Goal: Check status: Check status

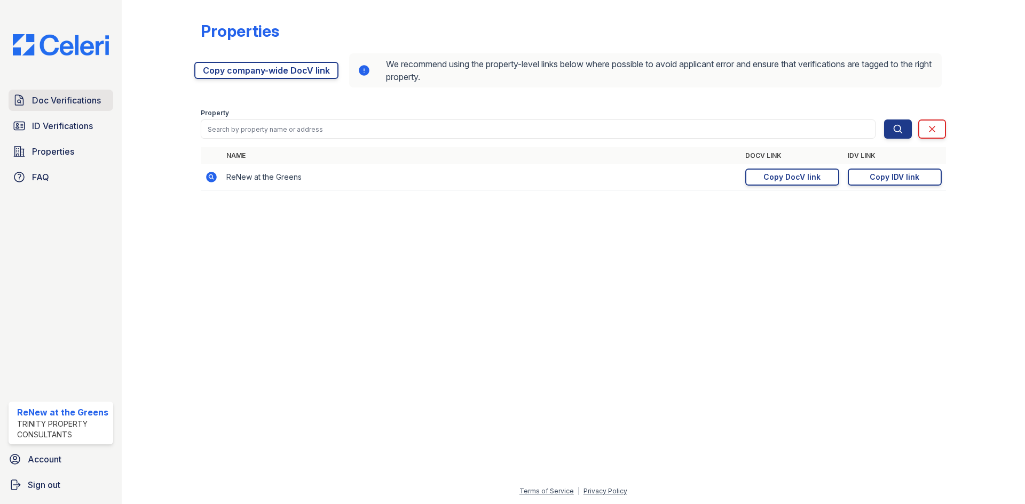
click at [84, 106] on span "Doc Verifications" at bounding box center [66, 100] width 69 height 13
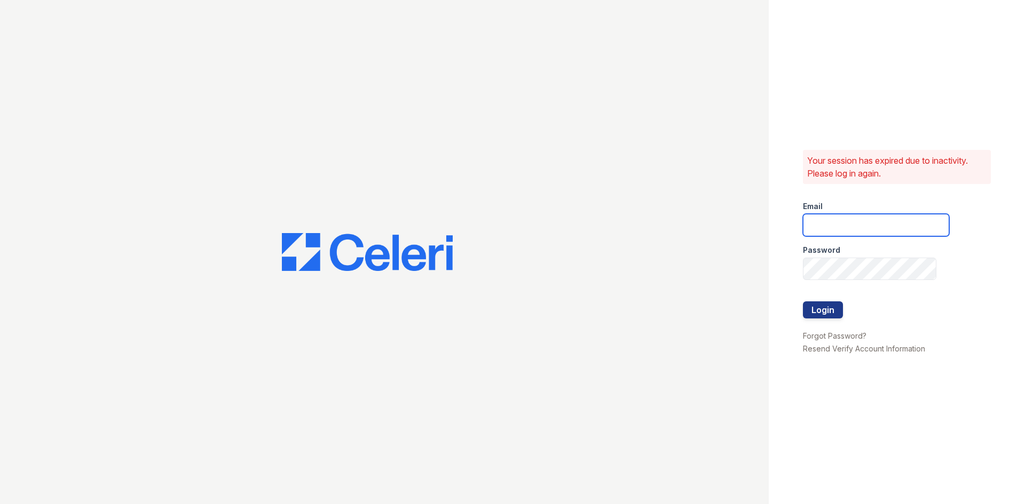
click at [854, 217] on input "email" at bounding box center [876, 225] width 146 height 22
type input "renewatthegreens@trinity-pm.com"
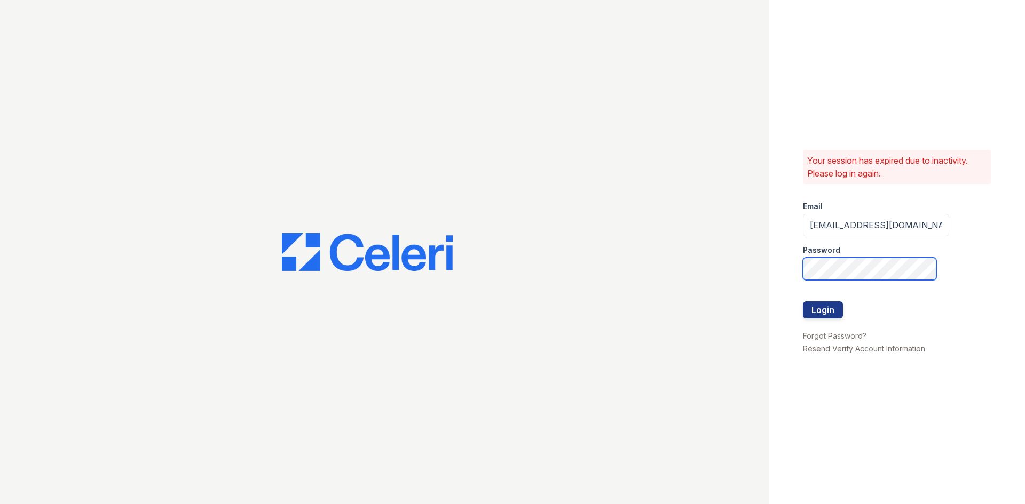
click at [803, 302] on button "Login" at bounding box center [823, 310] width 40 height 17
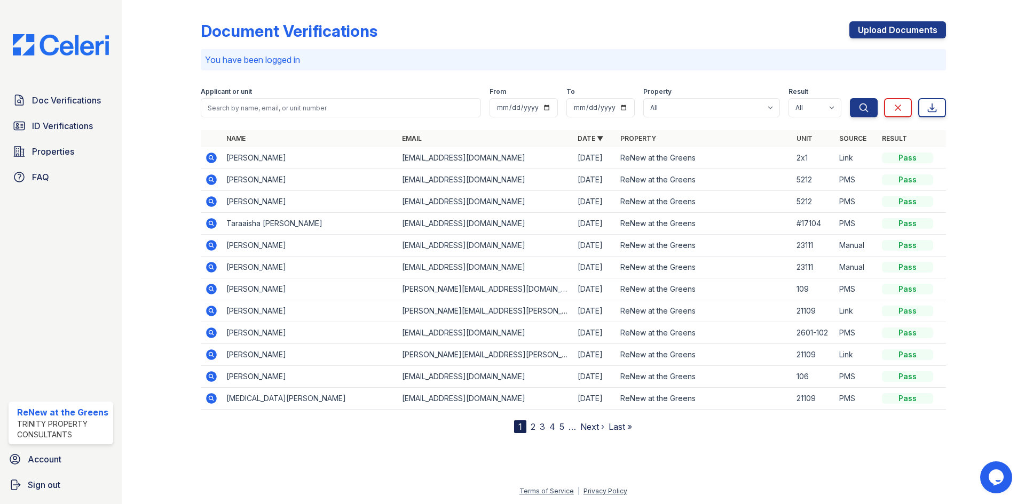
click at [206, 154] on icon at bounding box center [211, 158] width 13 height 13
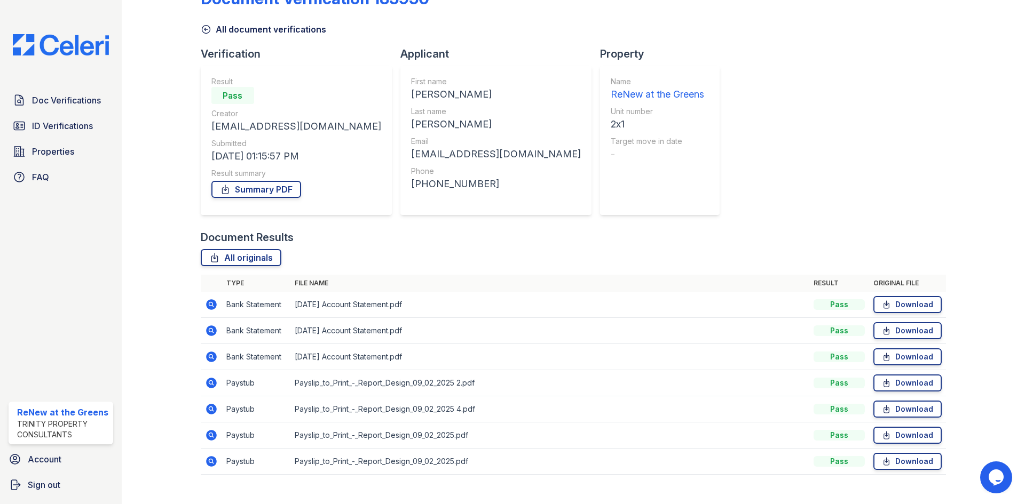
scroll to position [50, 0]
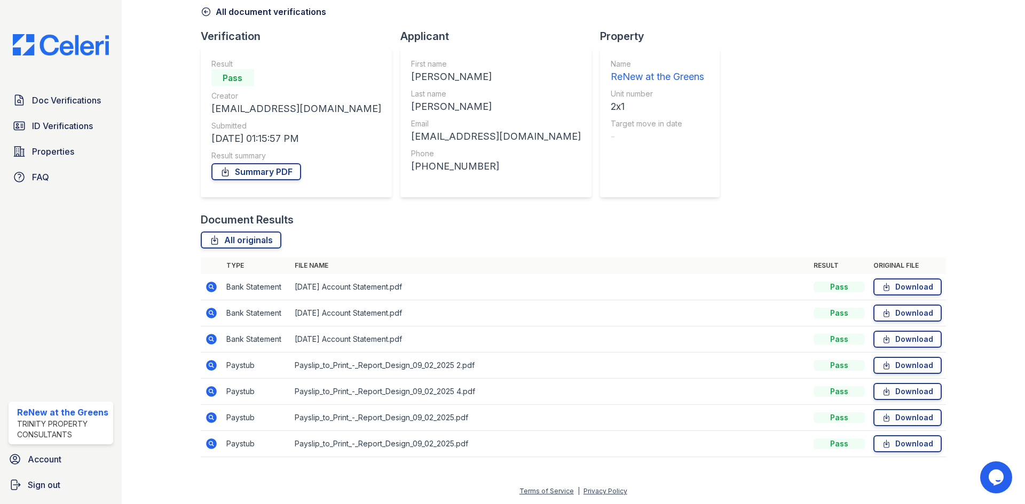
click at [210, 365] on icon at bounding box center [210, 364] width 3 height 3
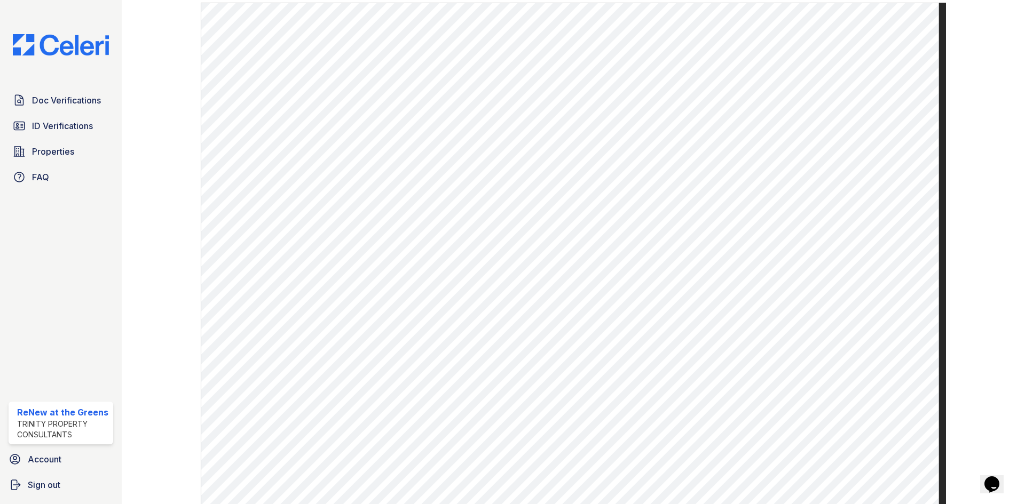
scroll to position [532, 0]
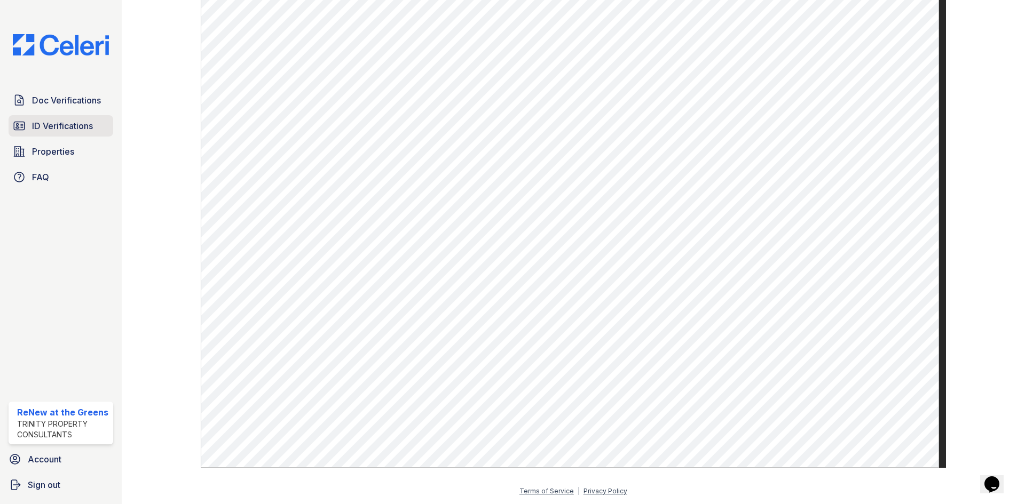
click at [32, 122] on span "ID Verifications" at bounding box center [62, 126] width 61 height 13
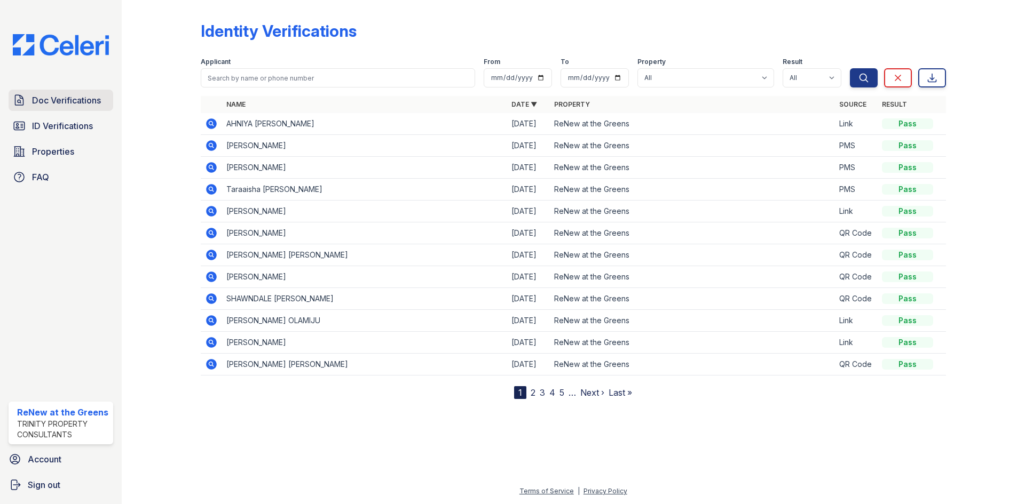
click at [65, 106] on span "Doc Verifications" at bounding box center [66, 100] width 69 height 13
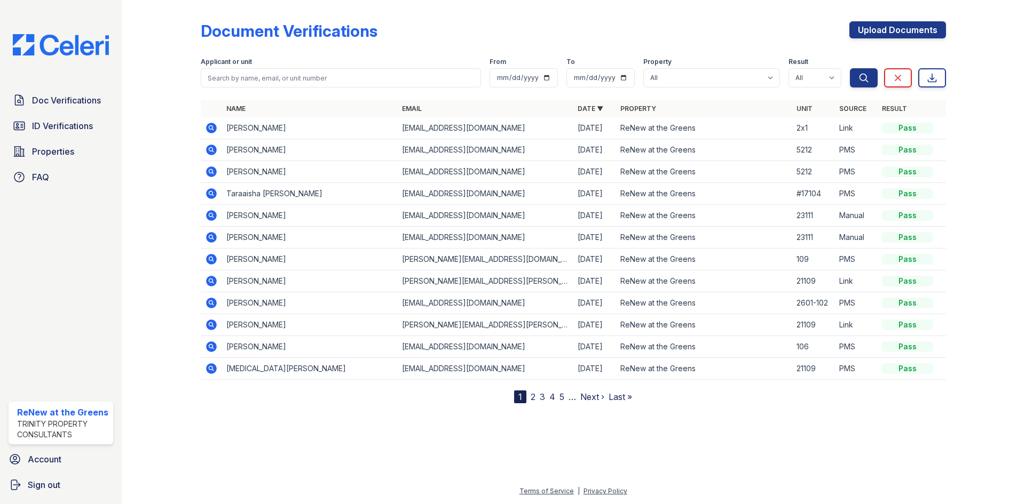
click at [193, 144] on div at bounding box center [170, 203] width 62 height 399
click at [218, 125] on td at bounding box center [211, 128] width 21 height 22
click at [213, 125] on icon at bounding box center [211, 128] width 11 height 11
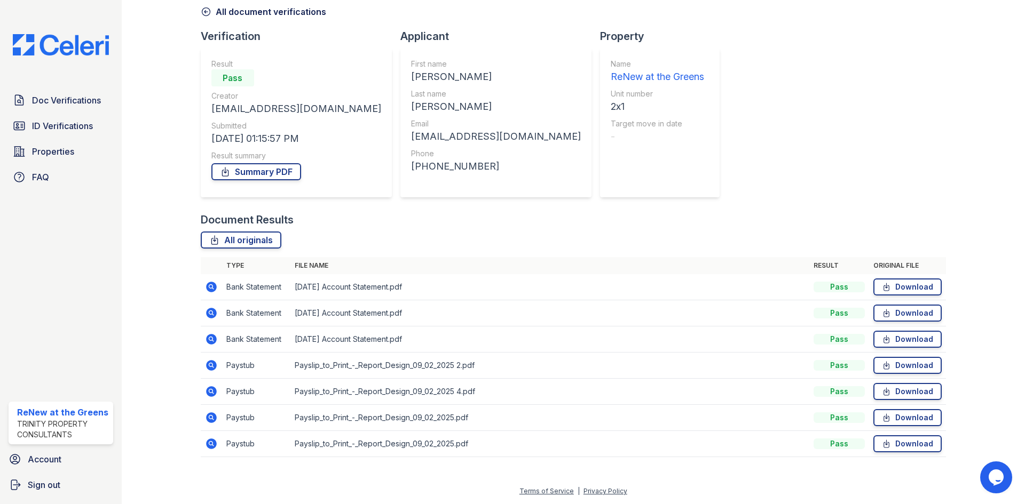
click at [209, 367] on icon at bounding box center [211, 365] width 13 height 13
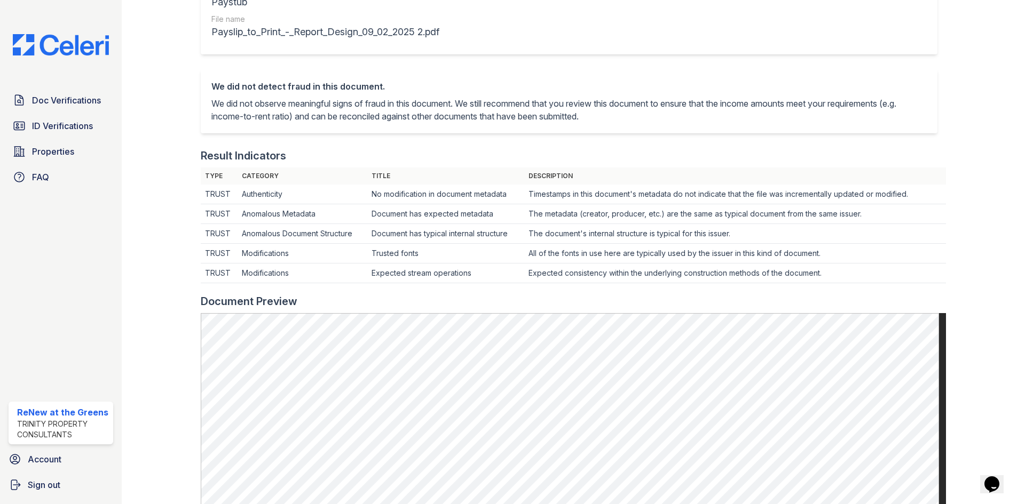
scroll to position [374, 0]
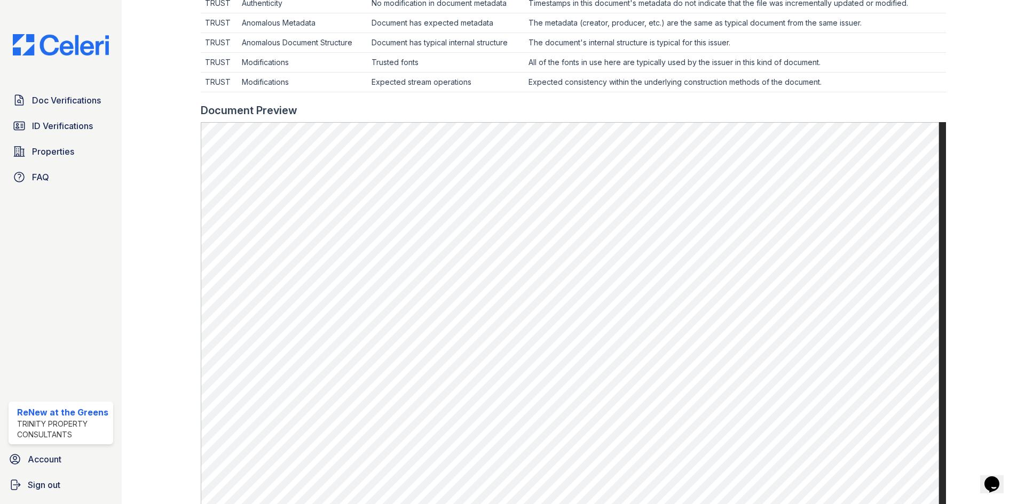
click at [693, 97] on div at bounding box center [573, 97] width 745 height 11
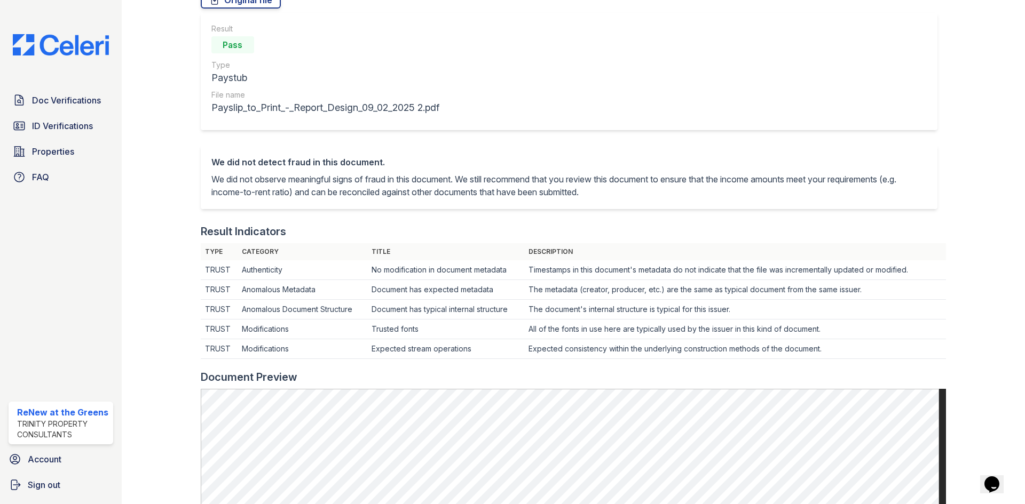
scroll to position [0, 0]
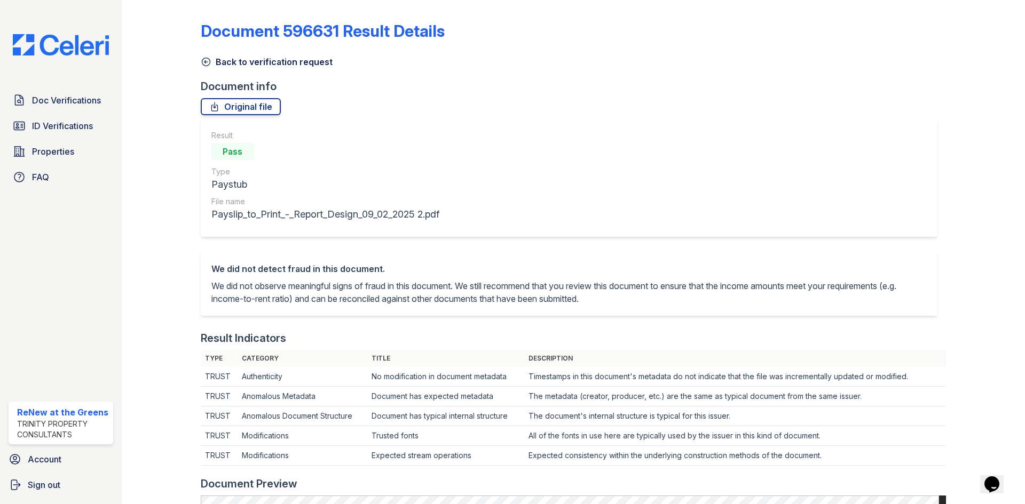
click at [223, 63] on link "Back to verification request" at bounding box center [267, 61] width 132 height 13
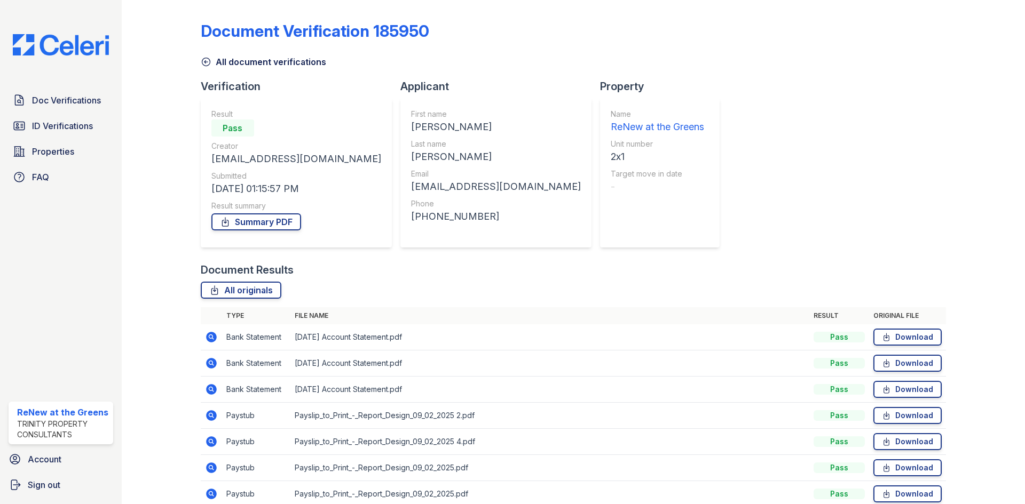
click at [210, 440] on icon at bounding box center [210, 441] width 3 height 3
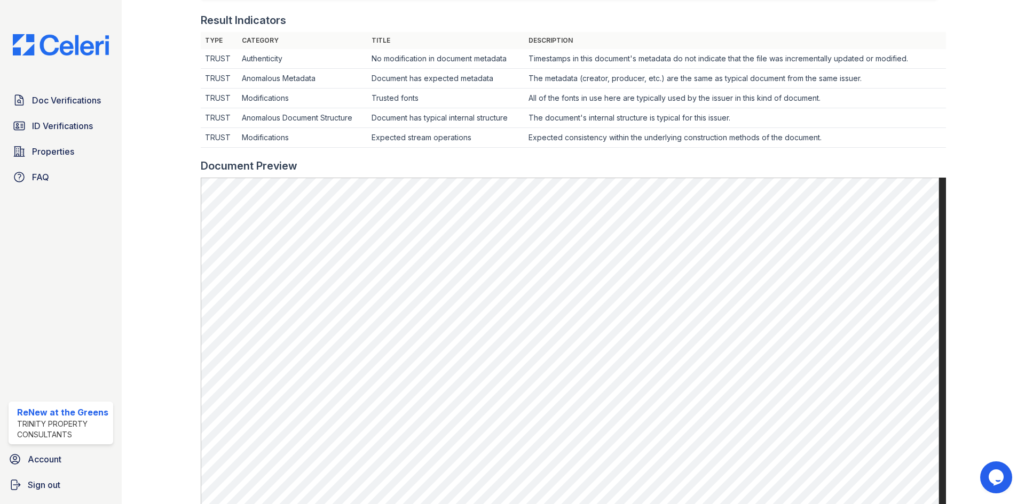
scroll to position [320, 0]
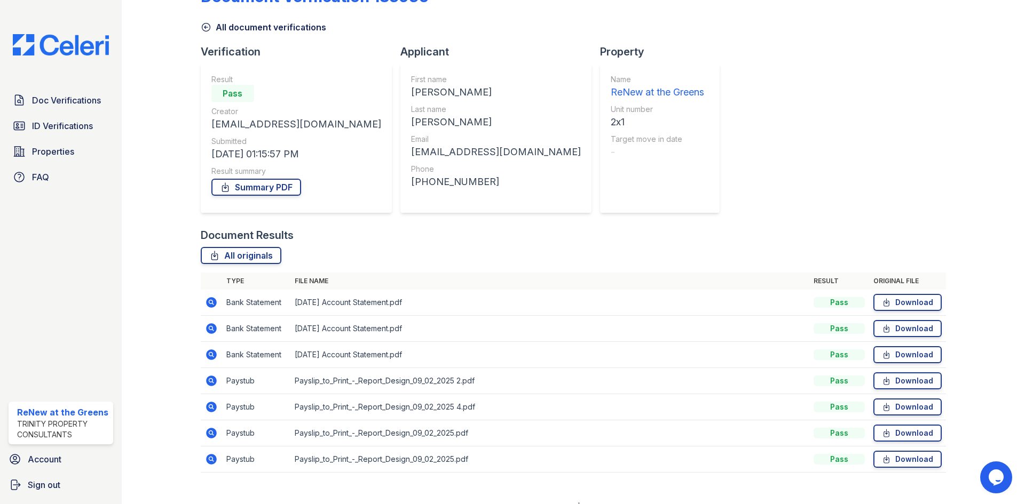
scroll to position [50, 0]
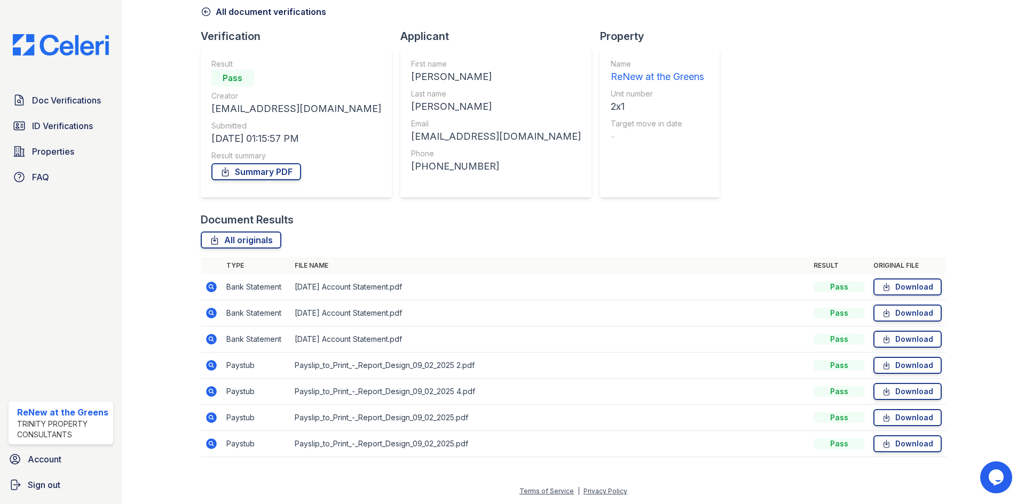
drag, startPoint x: 211, startPoint y: 415, endPoint x: 218, endPoint y: 408, distance: 9.4
click at [211, 415] on icon at bounding box center [211, 418] width 11 height 11
click at [211, 444] on icon at bounding box center [210, 443] width 3 height 3
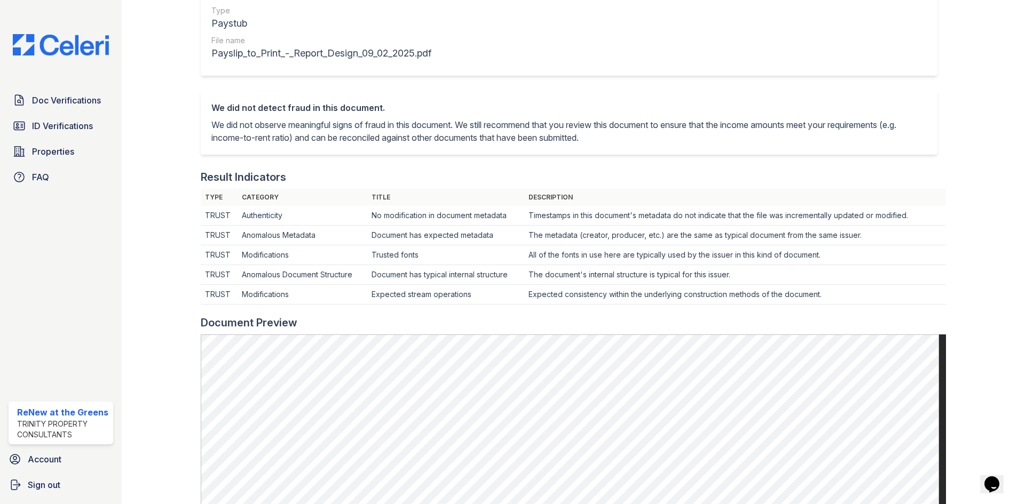
scroll to position [158, 0]
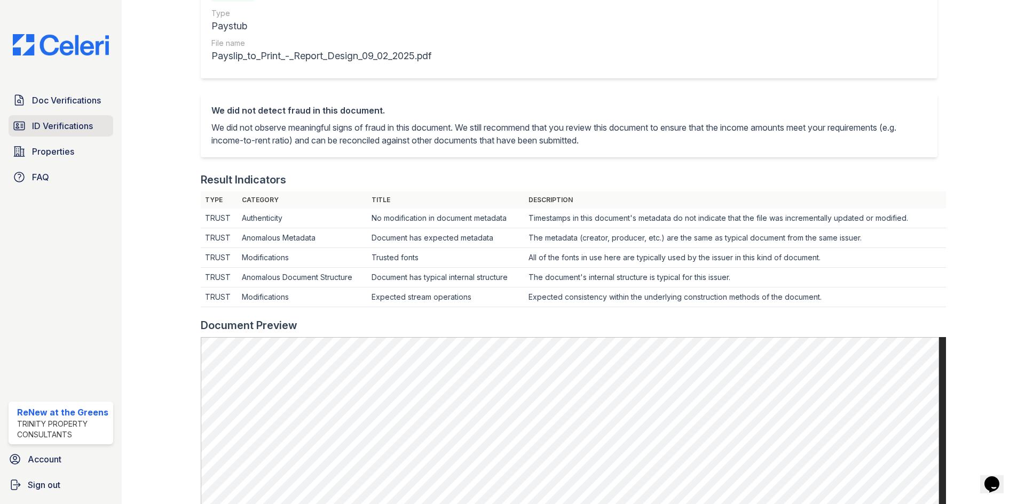
click at [72, 126] on span "ID Verifications" at bounding box center [62, 126] width 61 height 13
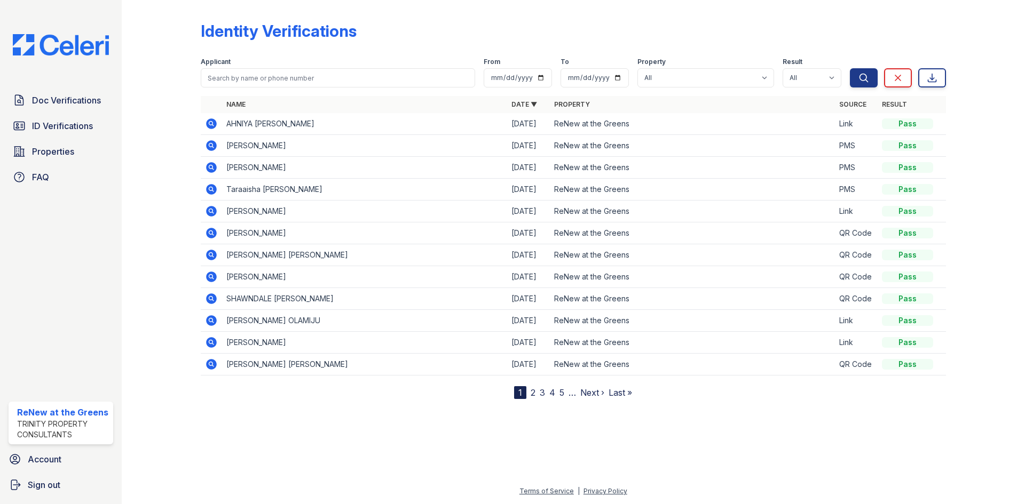
click at [211, 186] on icon at bounding box center [211, 189] width 11 height 11
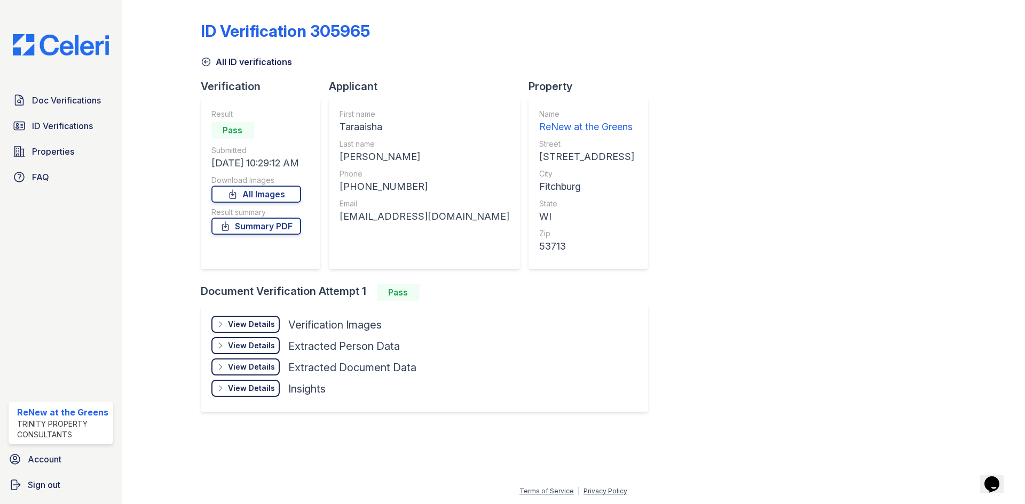
click at [243, 326] on div "View Details" at bounding box center [251, 324] width 47 height 11
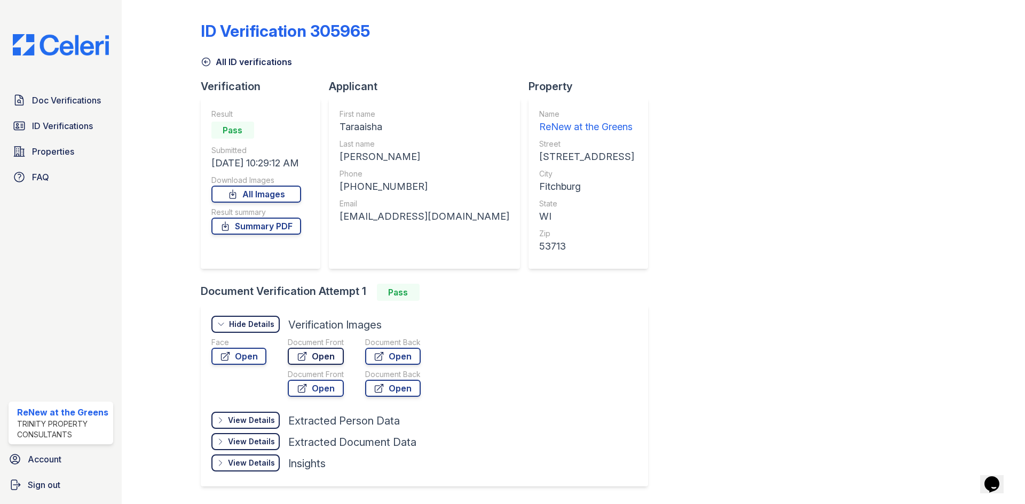
click at [303, 359] on icon at bounding box center [302, 356] width 11 height 11
click at [59, 97] on span "Doc Verifications" at bounding box center [66, 100] width 69 height 13
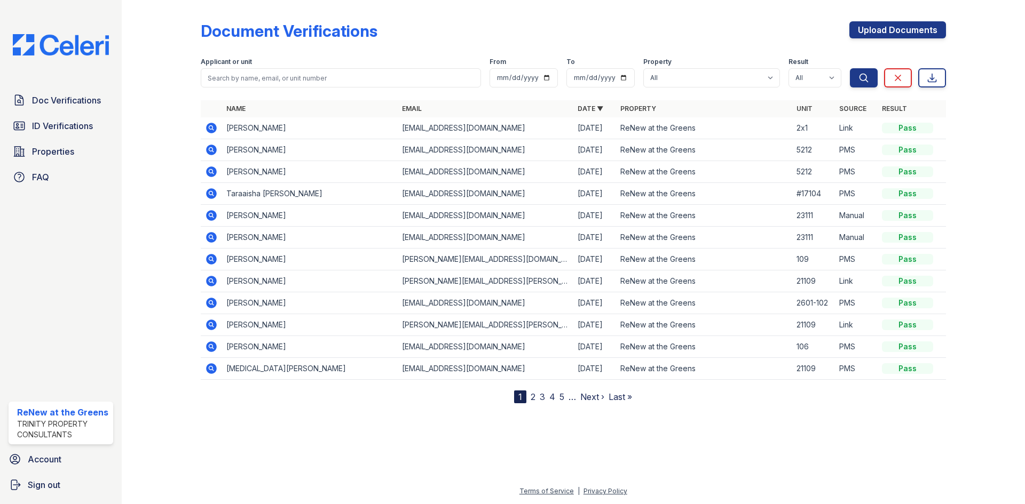
click at [208, 196] on icon at bounding box center [211, 193] width 11 height 11
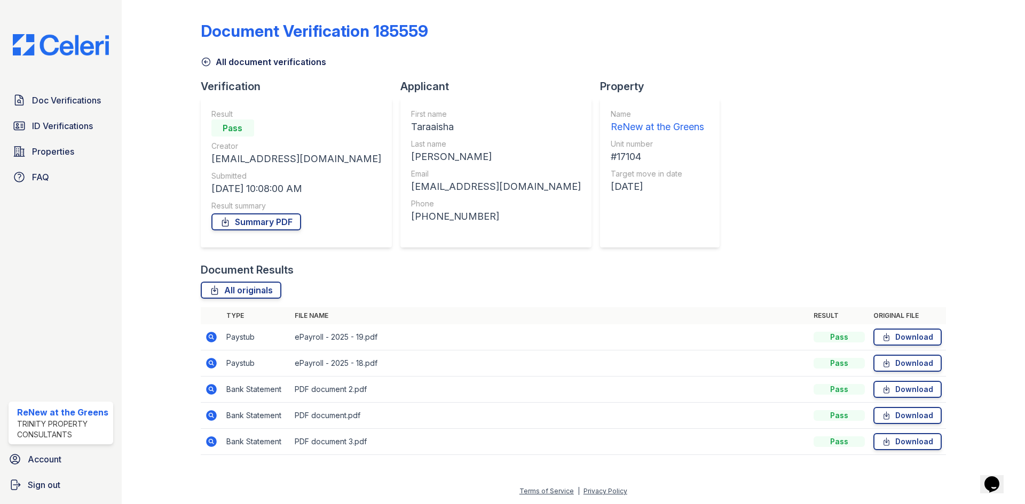
click at [210, 339] on icon at bounding box center [211, 337] width 11 height 11
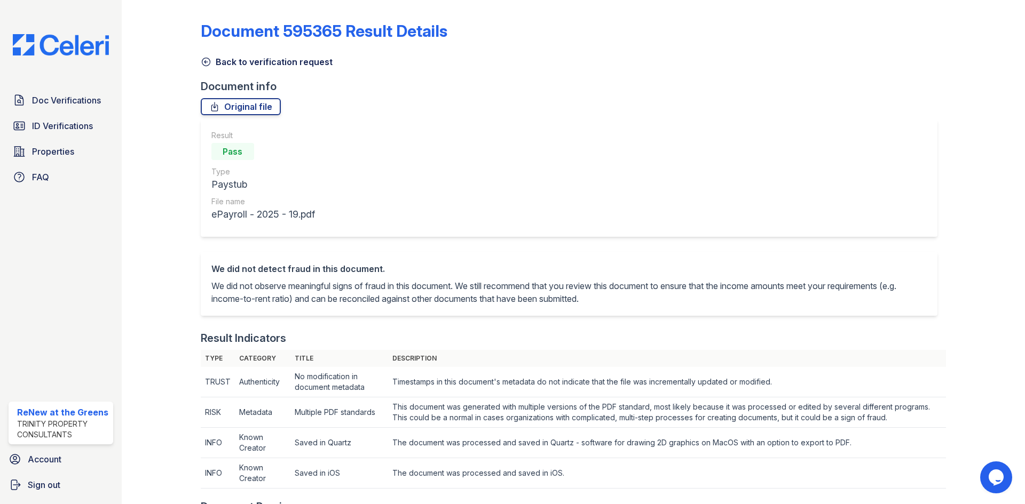
click at [227, 55] on link "Back to verification request" at bounding box center [267, 61] width 132 height 13
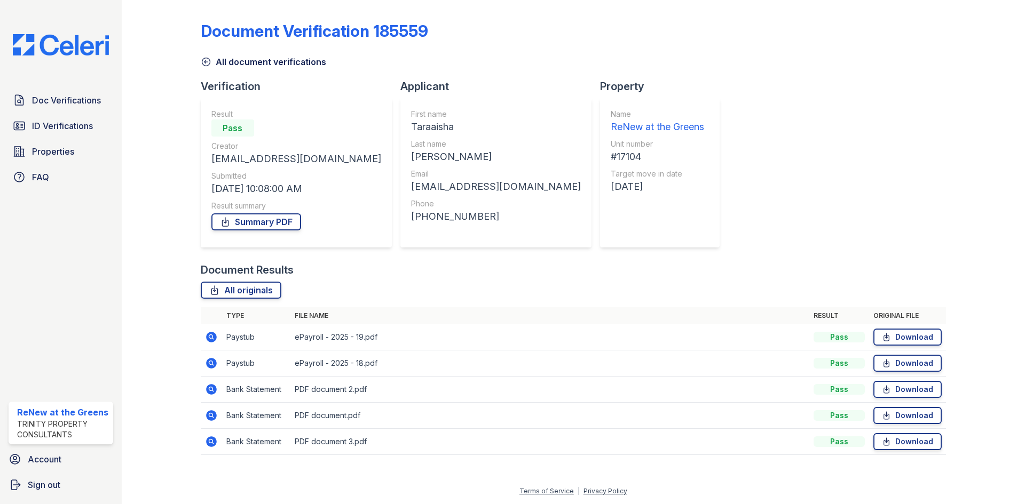
click at [215, 361] on icon at bounding box center [211, 363] width 11 height 11
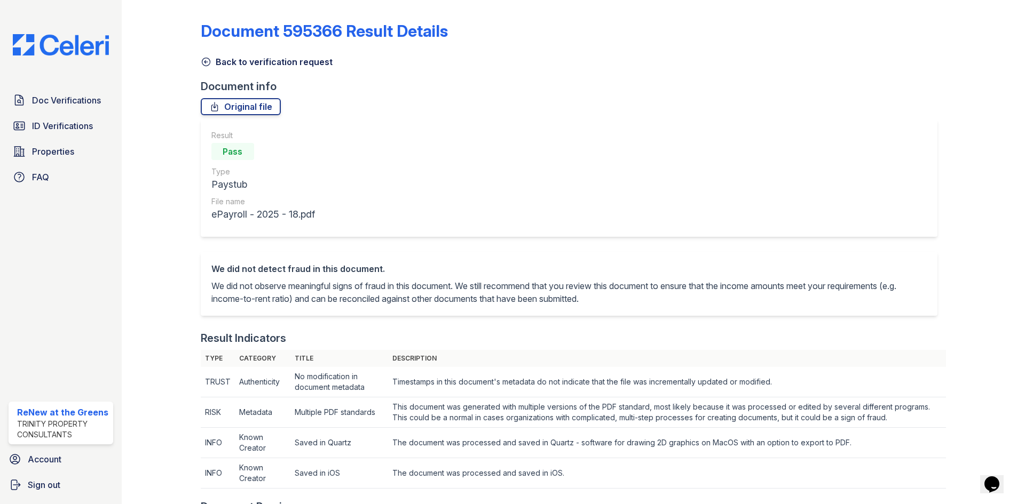
click at [285, 69] on div "Document 595366 Result Details Back to verification request Document info Origi…" at bounding box center [573, 513] width 745 height 1019
click at [285, 64] on link "Back to verification request" at bounding box center [267, 61] width 132 height 13
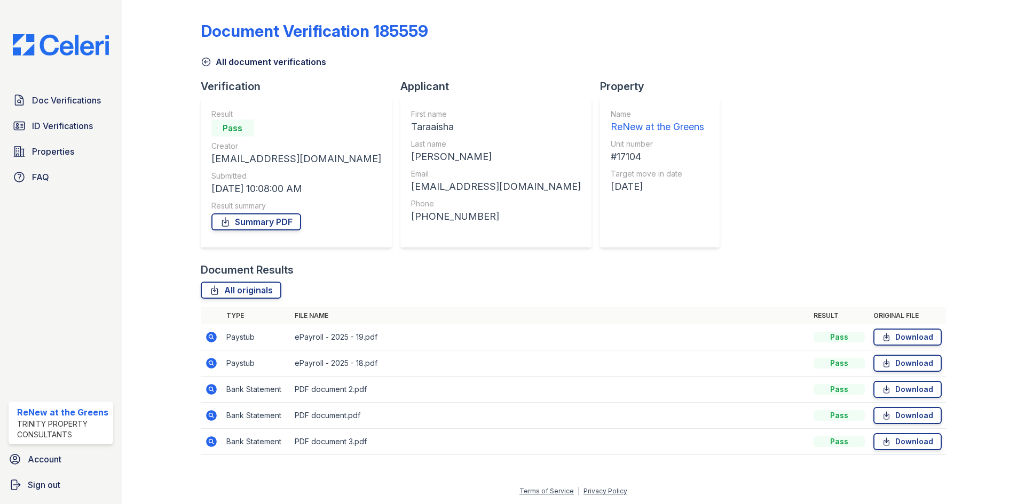
click at [211, 392] on icon at bounding box center [211, 389] width 11 height 11
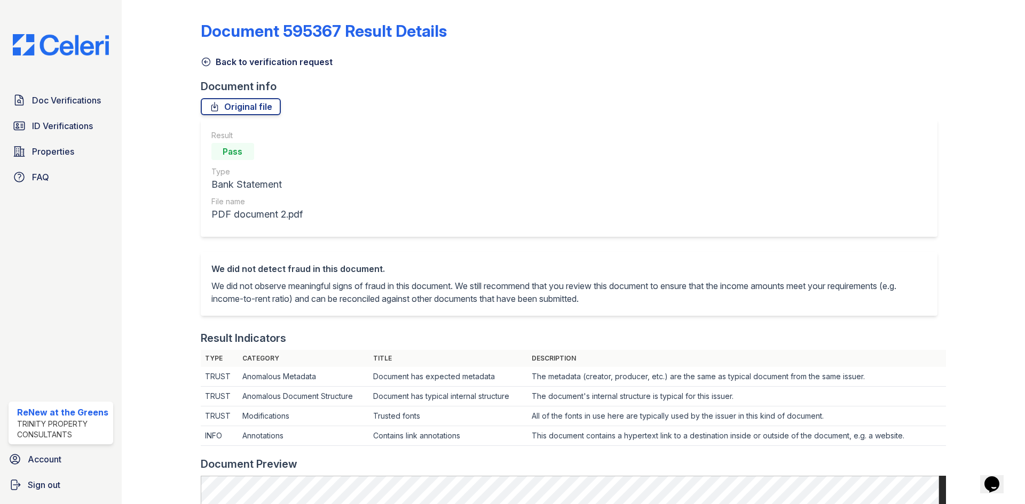
scroll to position [480, 0]
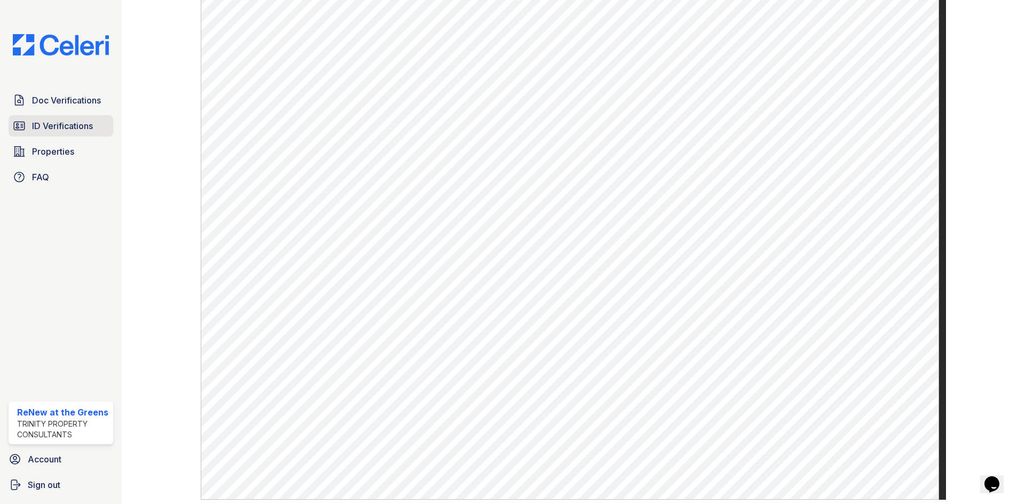
click at [70, 124] on span "ID Verifications" at bounding box center [62, 126] width 61 height 13
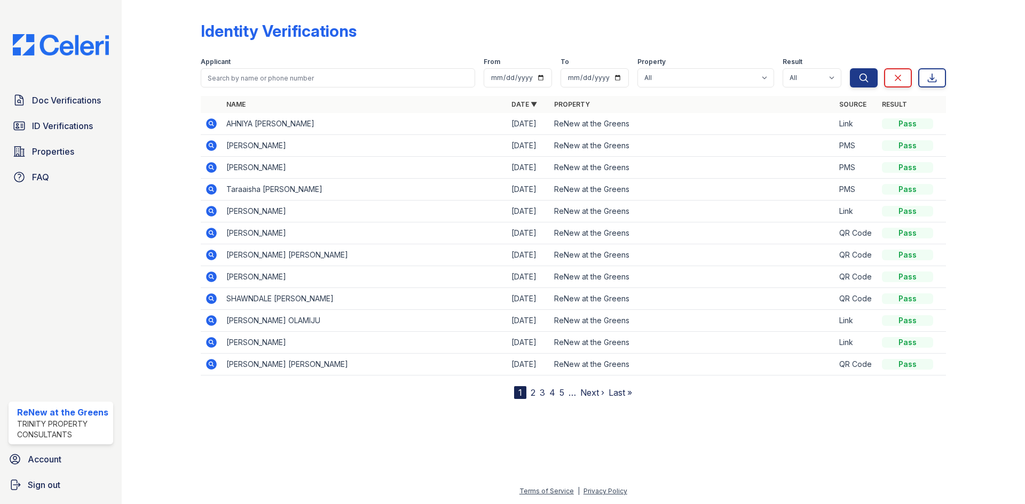
click at [64, 114] on div "Doc Verifications ID Verifications Properties FAQ" at bounding box center [60, 139] width 113 height 98
click at [215, 343] on icon at bounding box center [211, 342] width 11 height 11
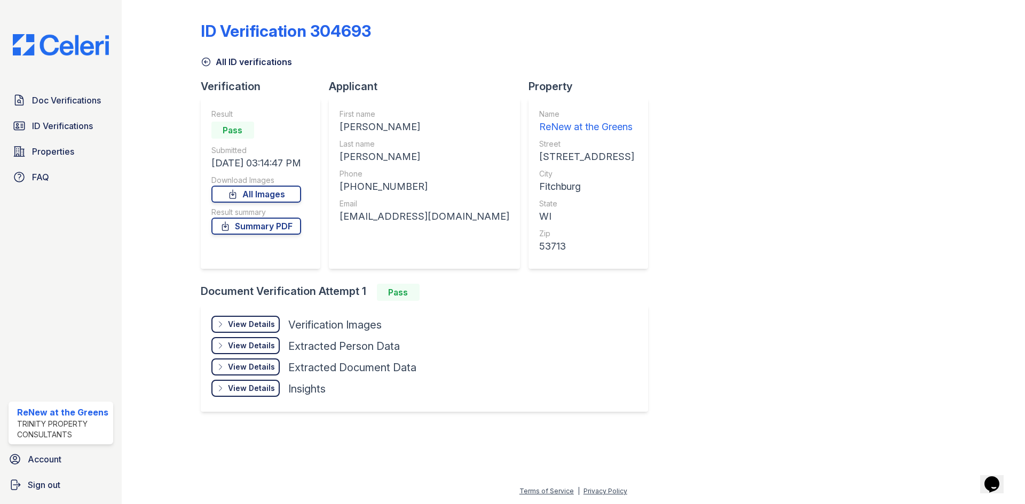
click at [256, 327] on div "View Details" at bounding box center [251, 324] width 47 height 11
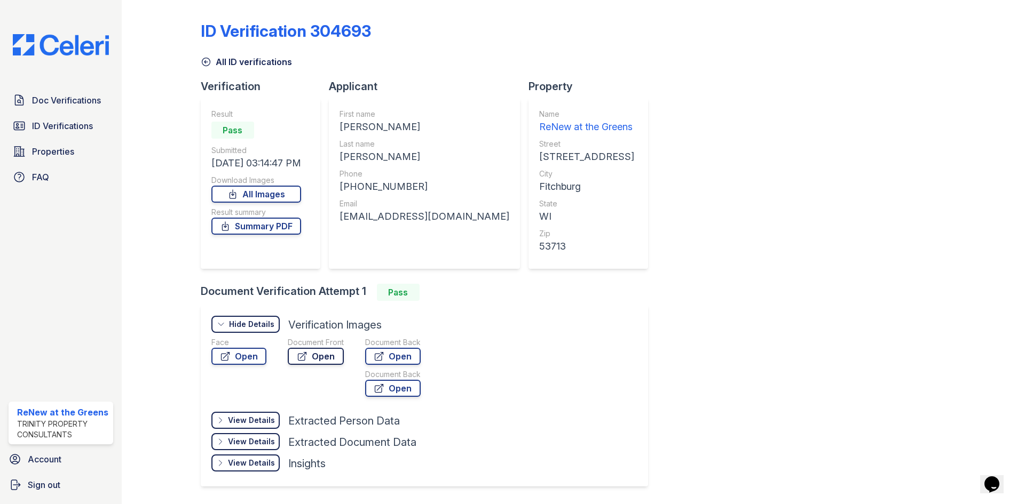
click at [325, 360] on link "Open" at bounding box center [316, 356] width 56 height 17
click at [400, 354] on link "Open" at bounding box center [392, 356] width 55 height 17
click at [234, 66] on link "All ID verifications" at bounding box center [246, 61] width 91 height 13
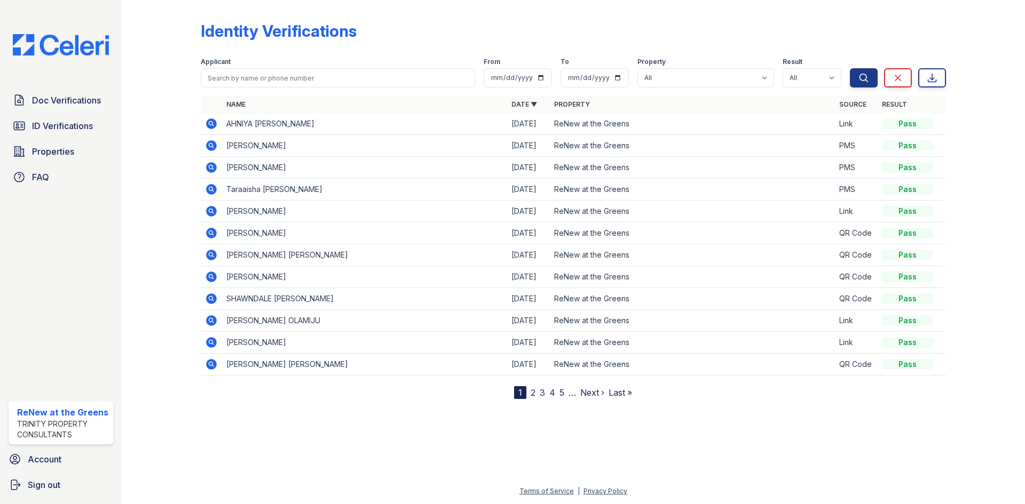
click at [215, 147] on icon at bounding box center [211, 145] width 11 height 11
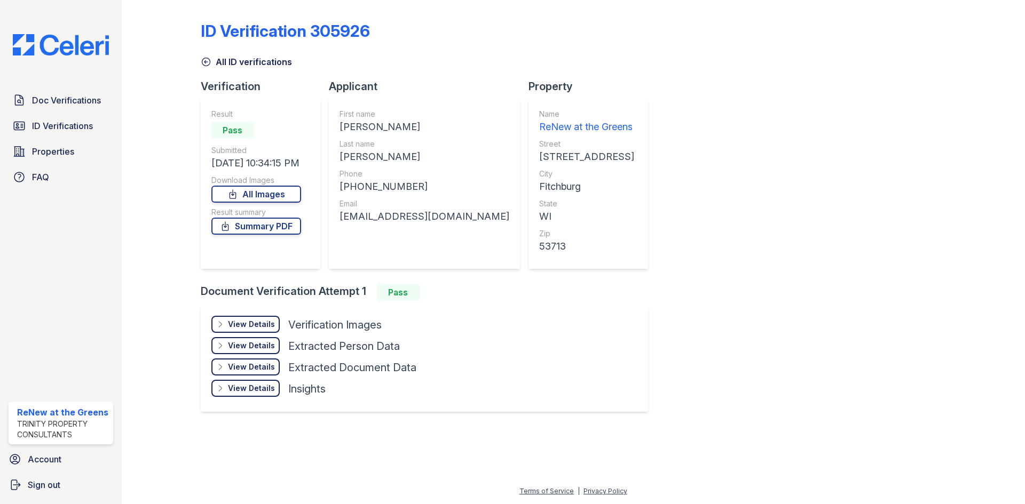
click at [245, 326] on div "View Details" at bounding box center [251, 324] width 47 height 11
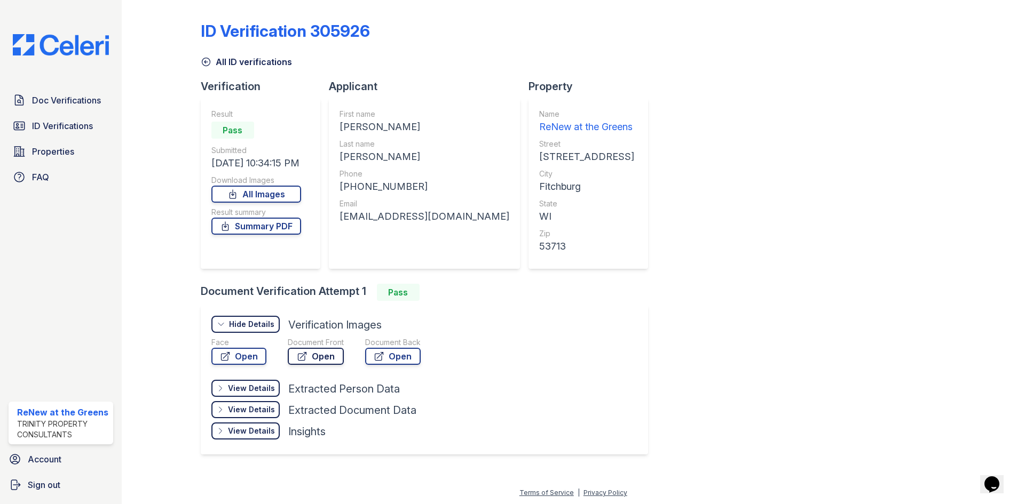
click at [304, 350] on link "Open" at bounding box center [316, 356] width 56 height 17
click at [391, 348] on link "Open" at bounding box center [392, 356] width 55 height 17
click at [254, 363] on link "Open" at bounding box center [238, 356] width 55 height 17
click at [240, 63] on link "All ID verifications" at bounding box center [246, 61] width 91 height 13
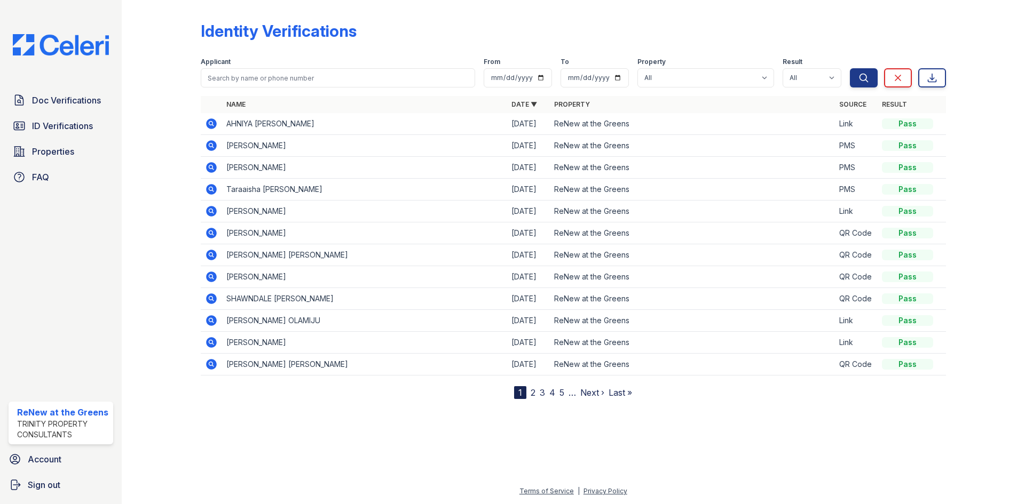
click at [209, 171] on icon at bounding box center [211, 167] width 11 height 11
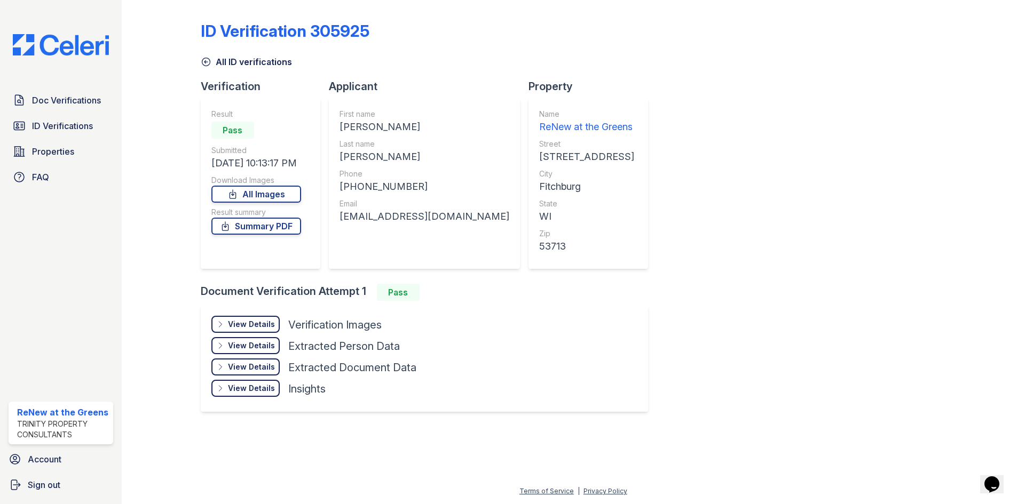
click at [259, 320] on div "View Details" at bounding box center [251, 324] width 47 height 11
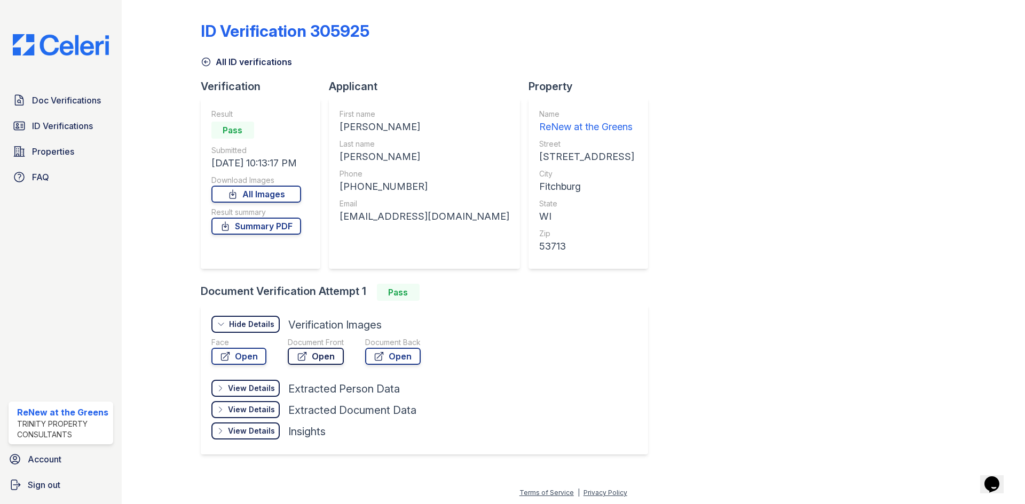
click at [308, 351] on link "Open" at bounding box center [316, 356] width 56 height 17
click at [404, 350] on link "Open" at bounding box center [392, 356] width 55 height 17
click at [247, 359] on link "Open" at bounding box center [238, 356] width 55 height 17
click at [231, 65] on link "All ID verifications" at bounding box center [246, 61] width 91 height 13
click at [52, 97] on span "Doc Verifications" at bounding box center [66, 100] width 69 height 13
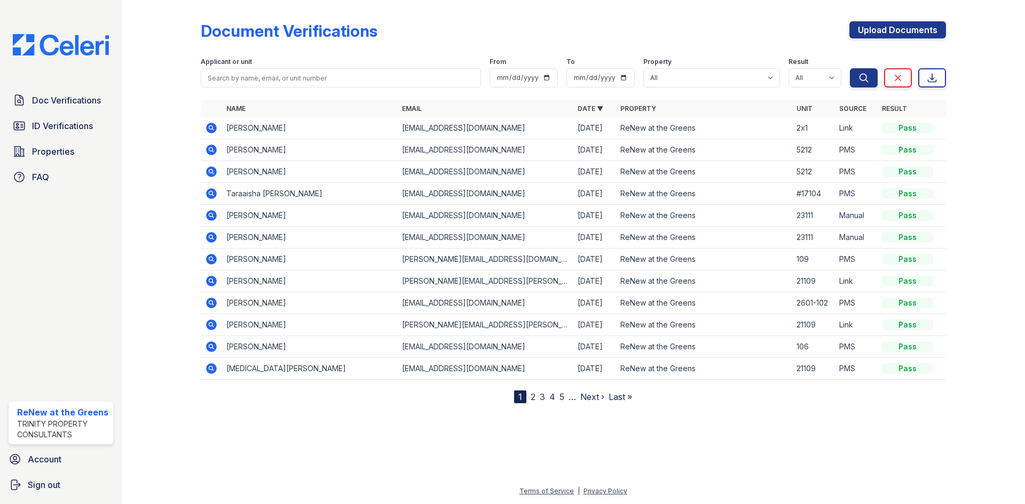
click at [216, 154] on icon at bounding box center [211, 150] width 13 height 13
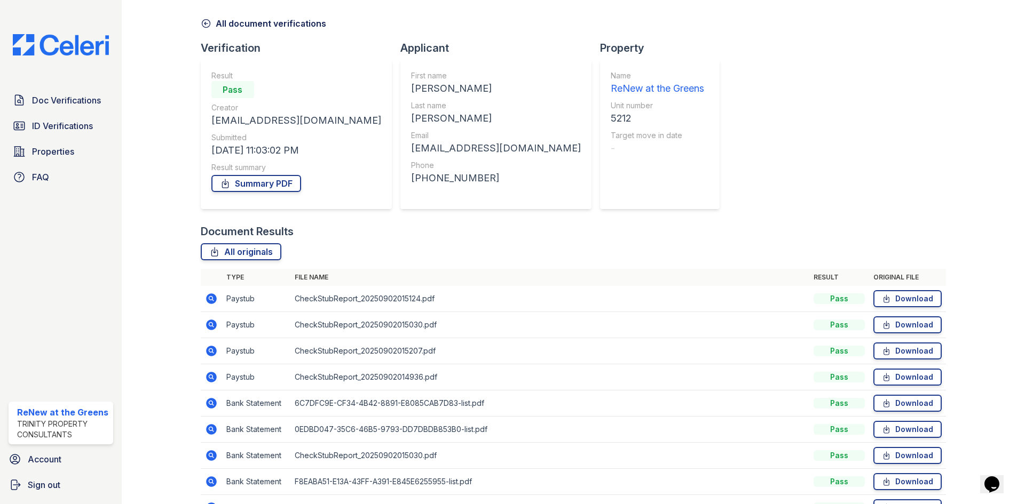
scroll to position [102, 0]
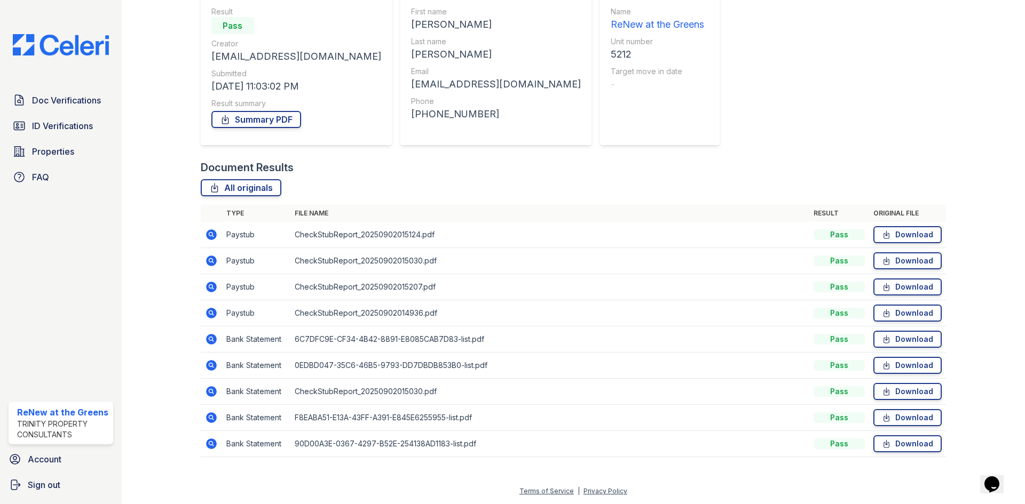
click at [213, 240] on icon at bounding box center [211, 234] width 13 height 13
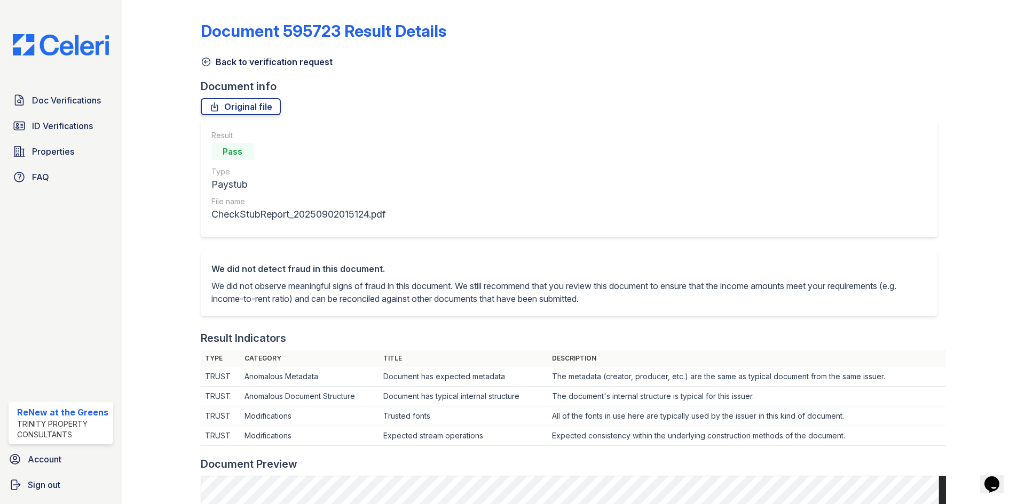
click at [249, 64] on link "Back to verification request" at bounding box center [267, 61] width 132 height 13
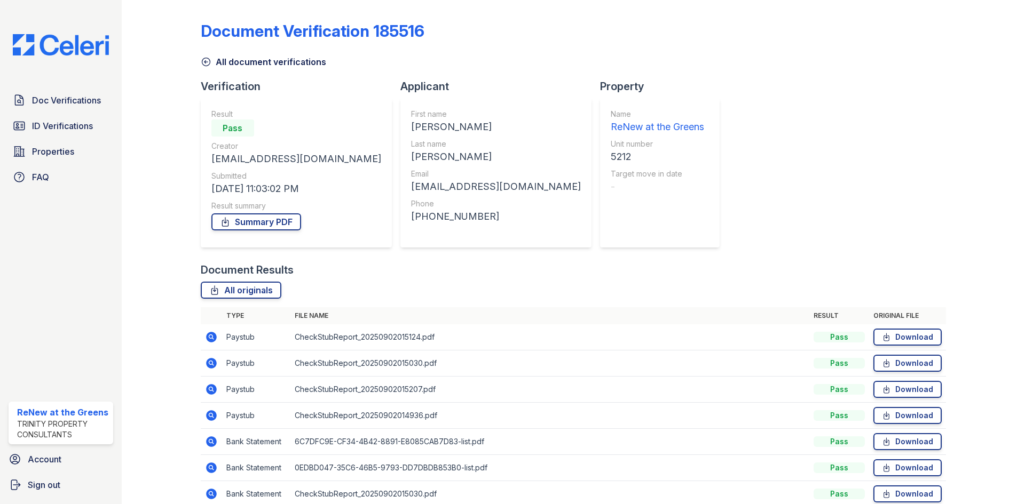
click at [254, 65] on link "All document verifications" at bounding box center [263, 61] width 125 height 13
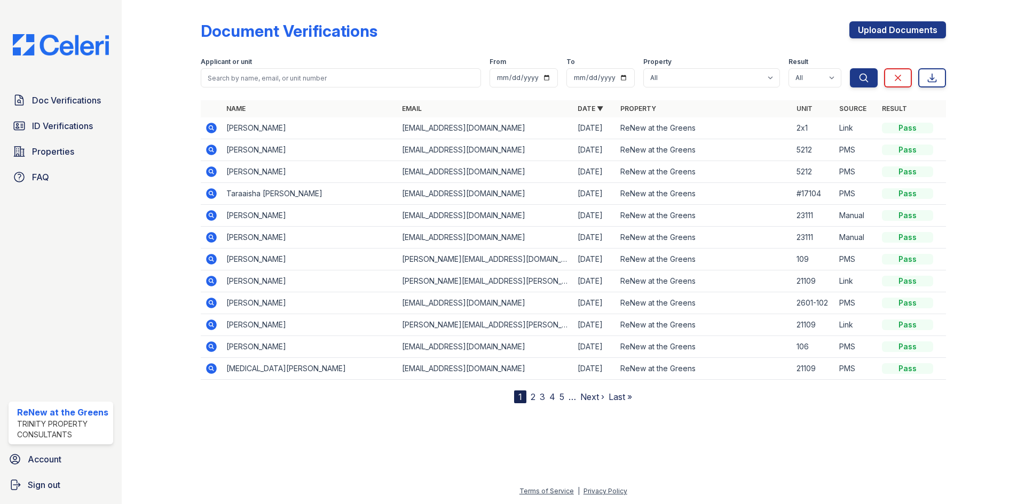
click at [209, 149] on icon at bounding box center [211, 150] width 13 height 13
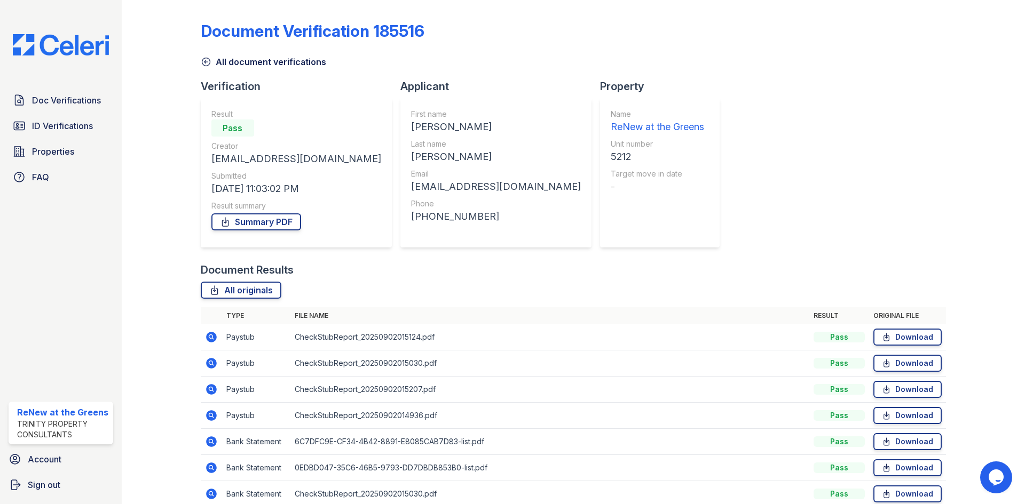
scroll to position [102, 0]
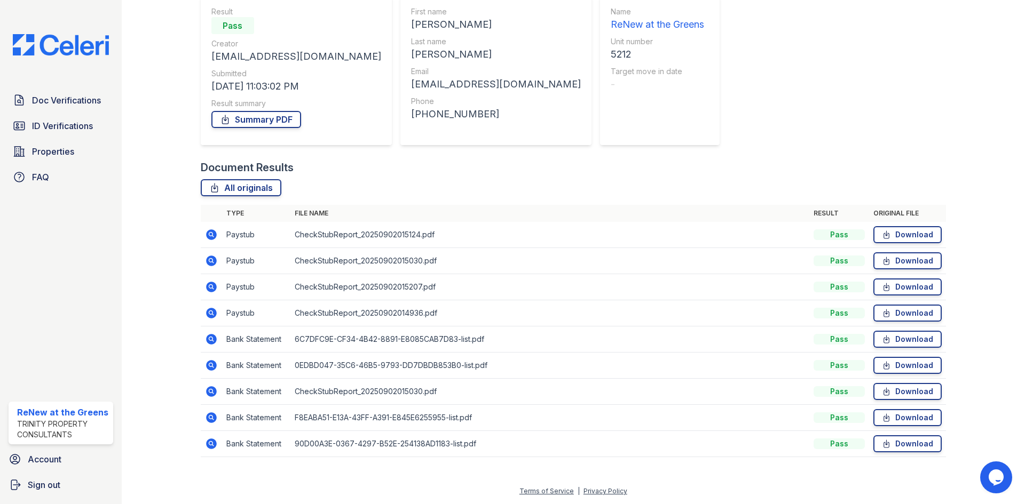
click at [206, 236] on icon at bounding box center [211, 234] width 11 height 11
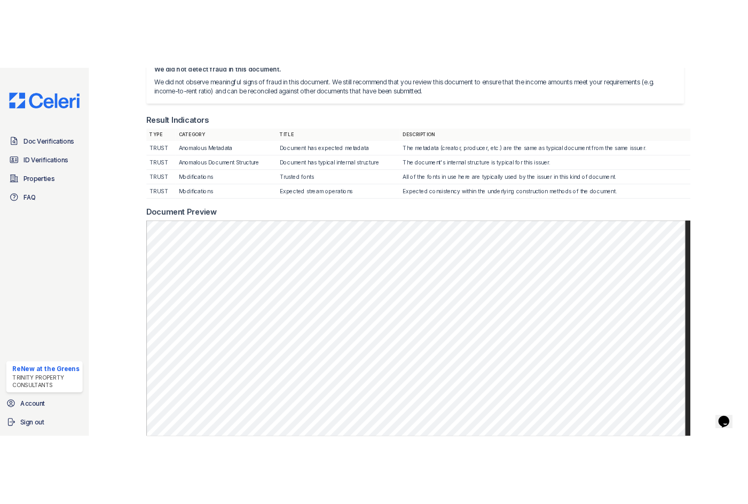
scroll to position [427, 0]
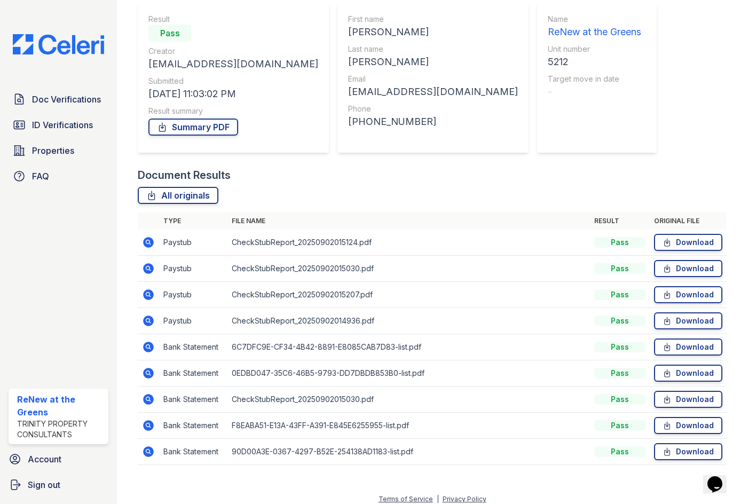
scroll to position [103, 0]
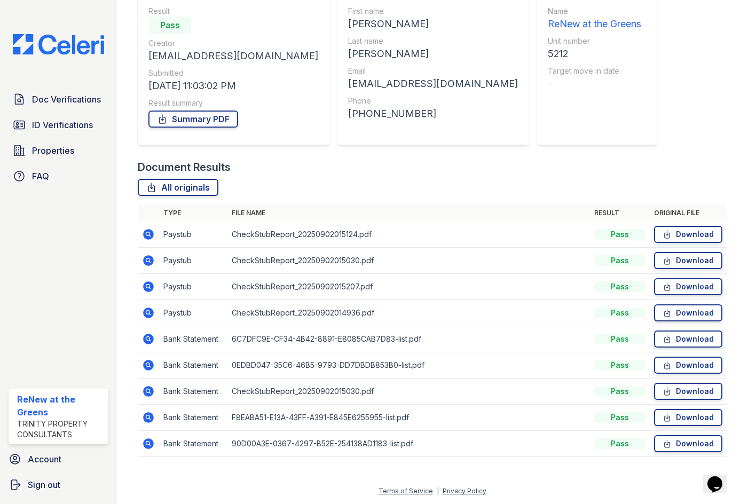
click at [149, 258] on icon at bounding box center [149, 260] width 11 height 11
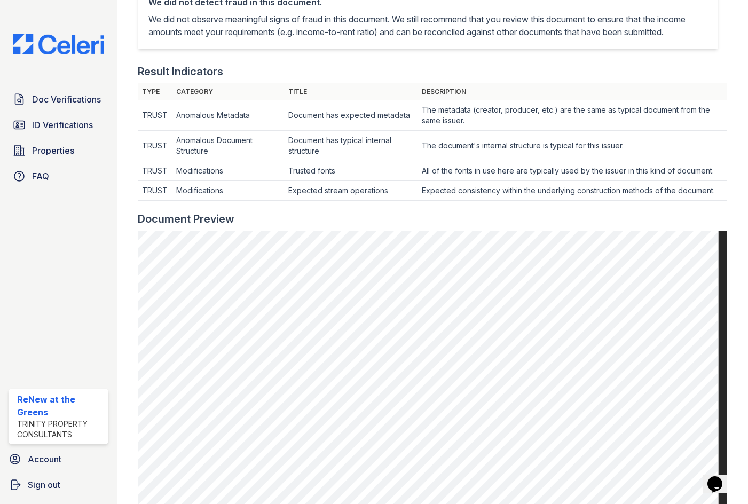
scroll to position [480, 0]
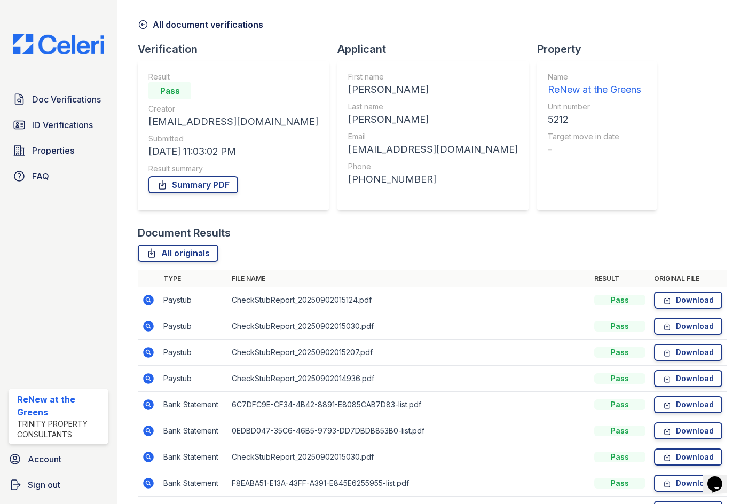
scroll to position [53, 0]
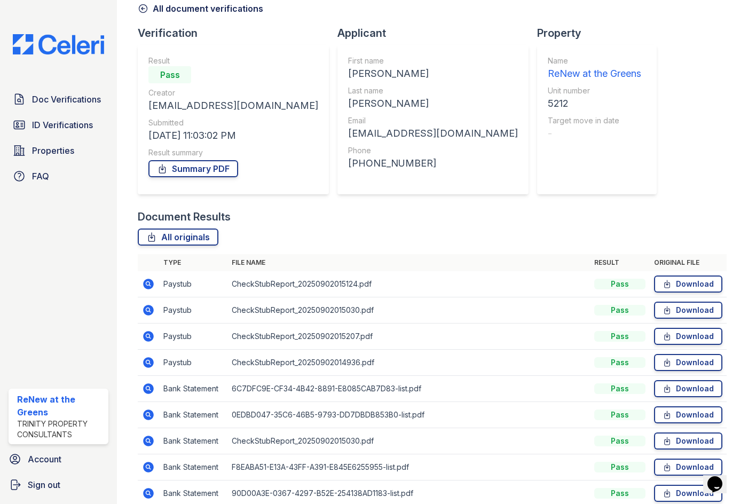
click at [145, 344] on td at bounding box center [148, 336] width 21 height 26
click at [146, 339] on icon at bounding box center [149, 336] width 11 height 11
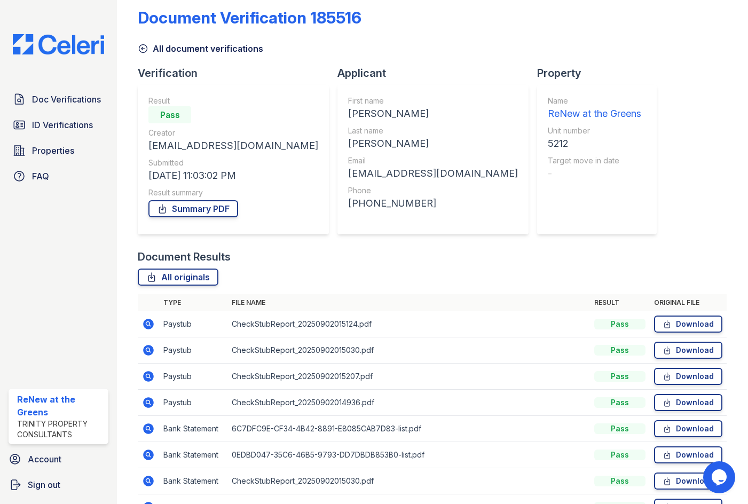
scroll to position [53, 0]
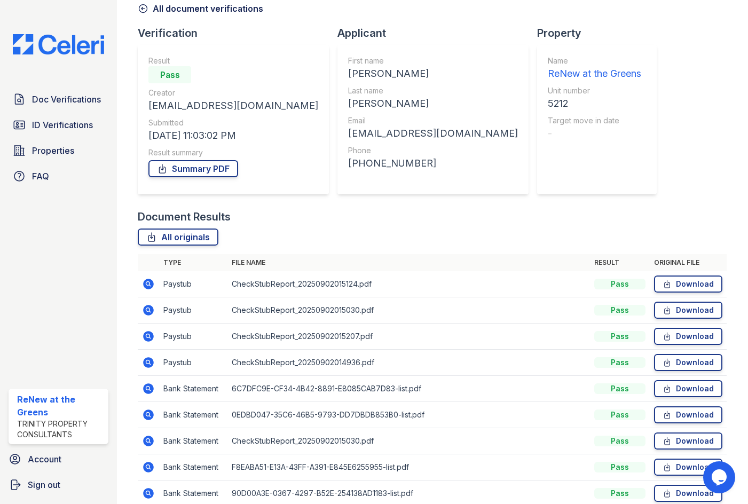
click at [144, 362] on icon at bounding box center [149, 362] width 11 height 11
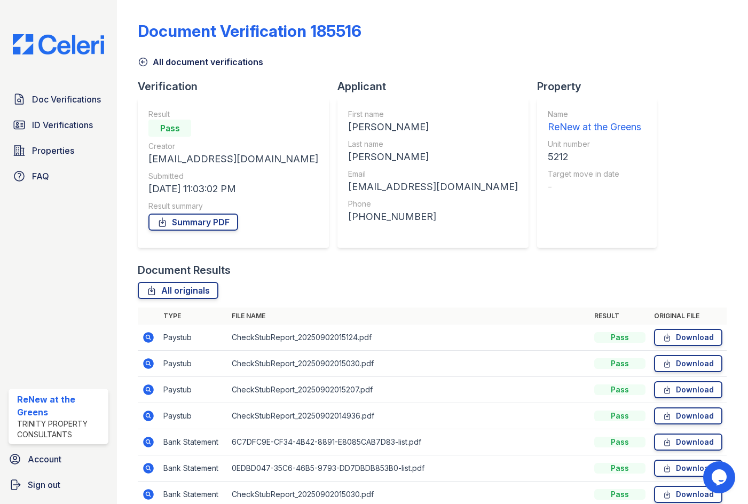
click at [153, 65] on link "All document verifications" at bounding box center [200, 61] width 125 height 13
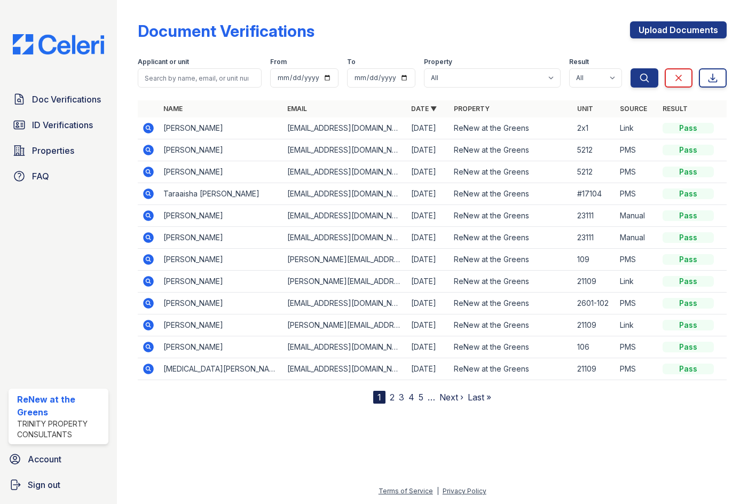
click at [152, 176] on icon at bounding box center [149, 171] width 11 height 11
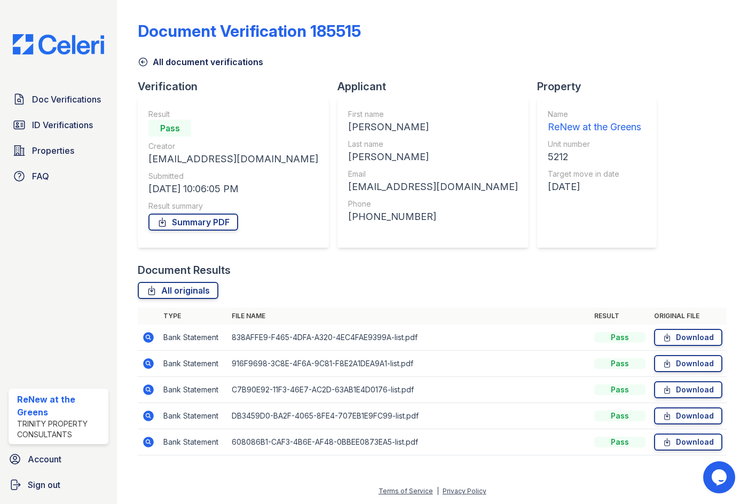
click at [149, 342] on icon at bounding box center [149, 337] width 11 height 11
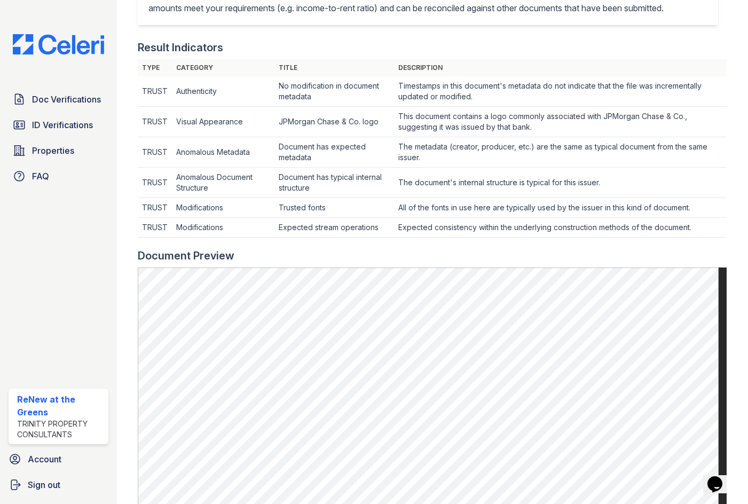
scroll to position [480, 0]
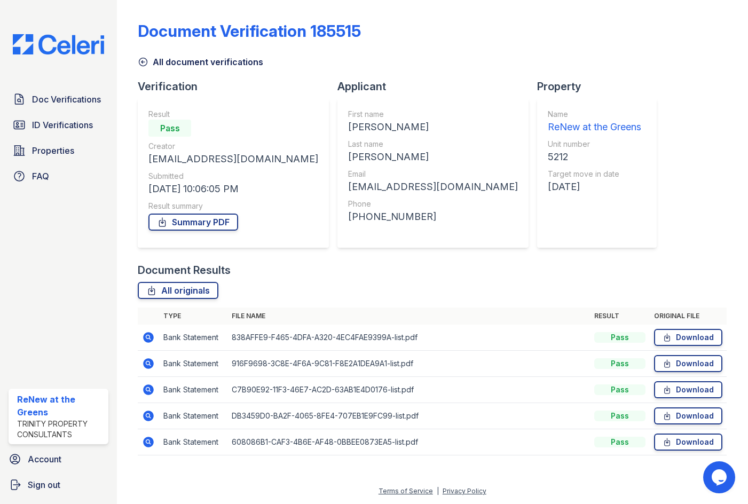
click at [145, 360] on icon at bounding box center [149, 363] width 11 height 11
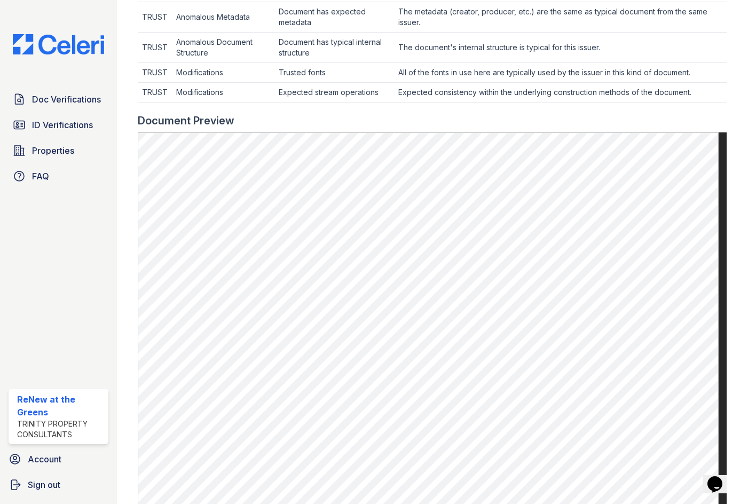
scroll to position [427, 0]
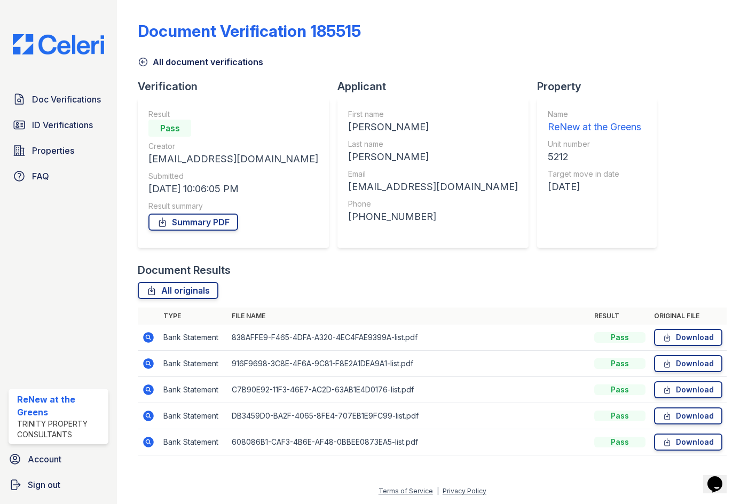
click at [142, 390] on icon at bounding box center [148, 389] width 13 height 13
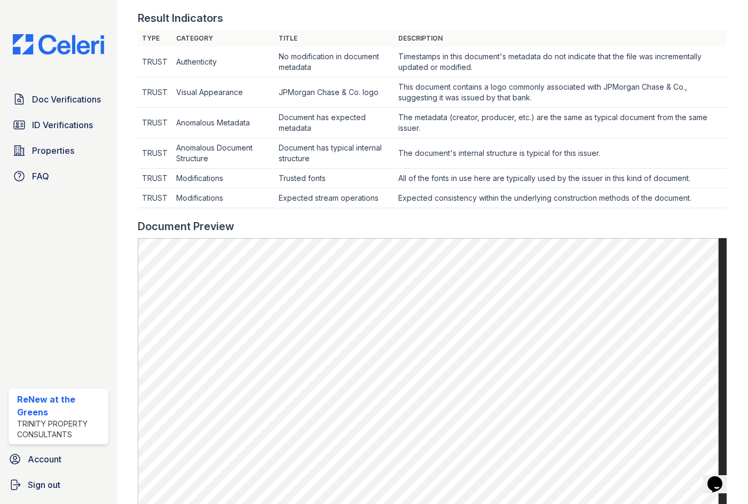
click at [440, 77] on td "The document's internal structure is typical for this issuer." at bounding box center [560, 62] width 332 height 30
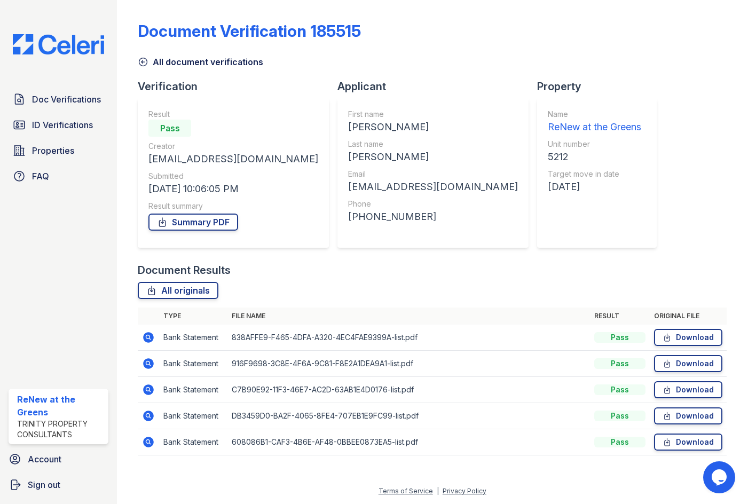
click at [152, 414] on icon at bounding box center [149, 415] width 11 height 11
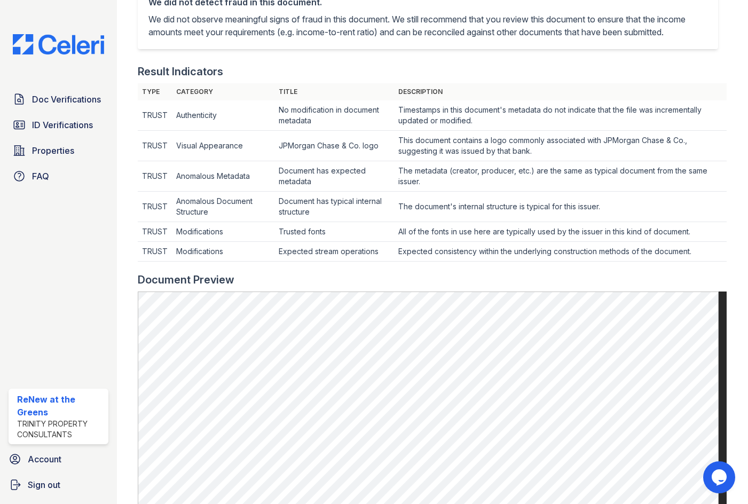
scroll to position [534, 0]
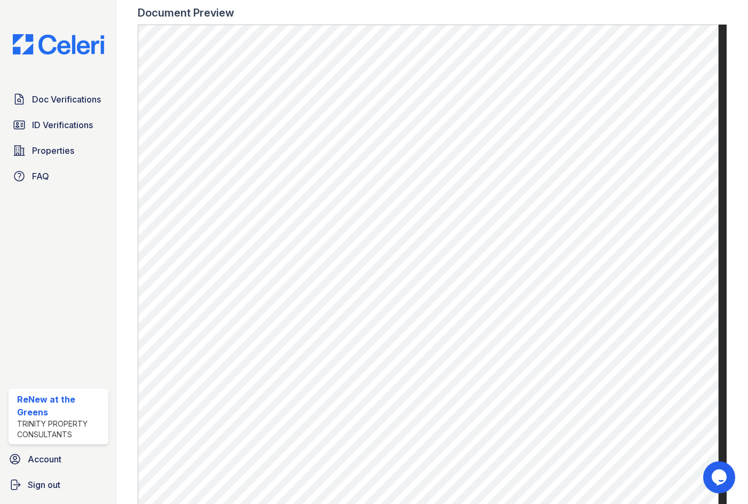
click at [726, 145] on main "Document 595721 Result Details Back to verification request Document info Origi…" at bounding box center [432, 252] width 631 height 504
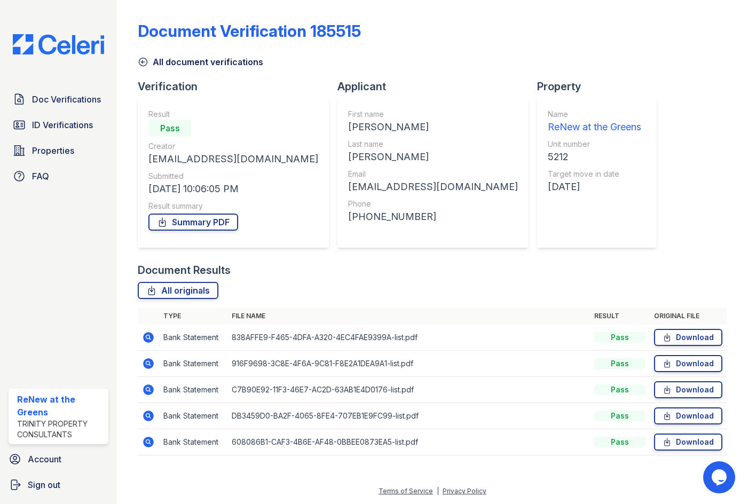
click at [146, 439] on icon at bounding box center [149, 442] width 11 height 11
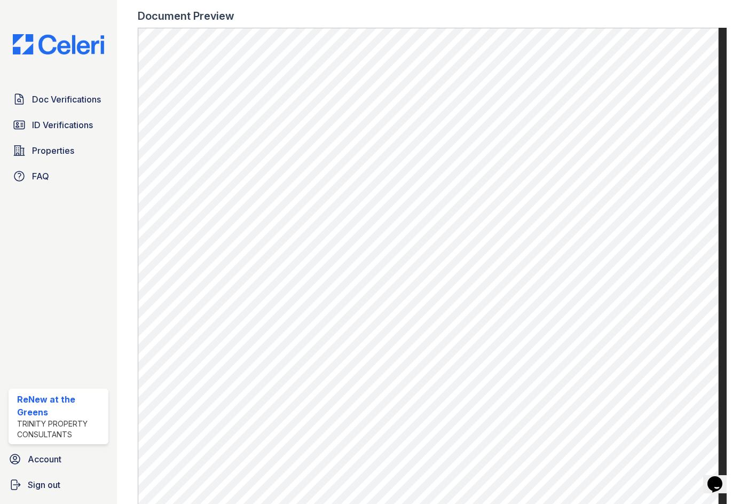
scroll to position [534, 0]
click at [25, 126] on icon at bounding box center [19, 124] width 13 height 13
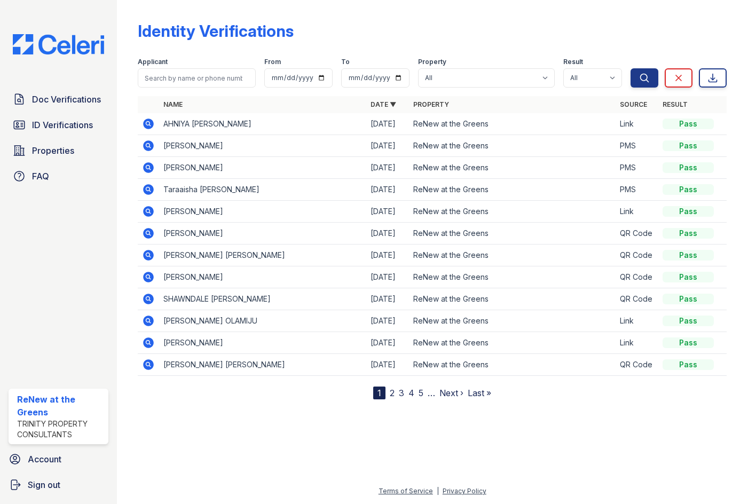
click at [153, 191] on icon at bounding box center [149, 189] width 11 height 11
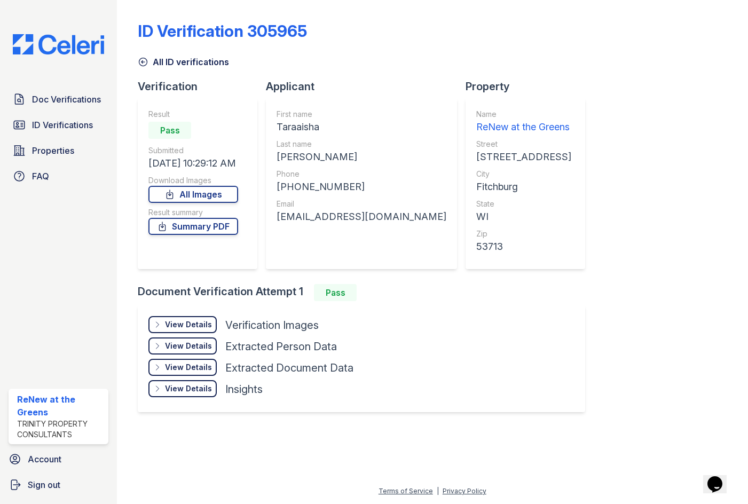
click at [200, 321] on div "View Details" at bounding box center [188, 324] width 47 height 11
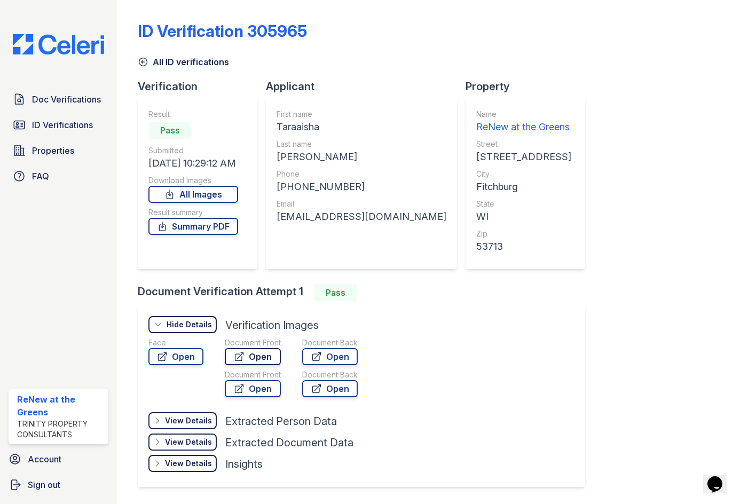
click at [264, 352] on link "Open" at bounding box center [253, 356] width 56 height 17
click at [59, 104] on span "Doc Verifications" at bounding box center [66, 99] width 69 height 13
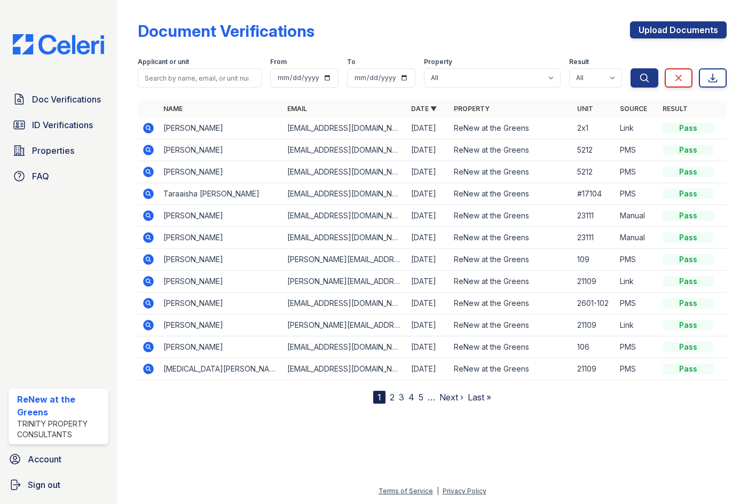
click at [149, 192] on icon at bounding box center [148, 193] width 3 height 3
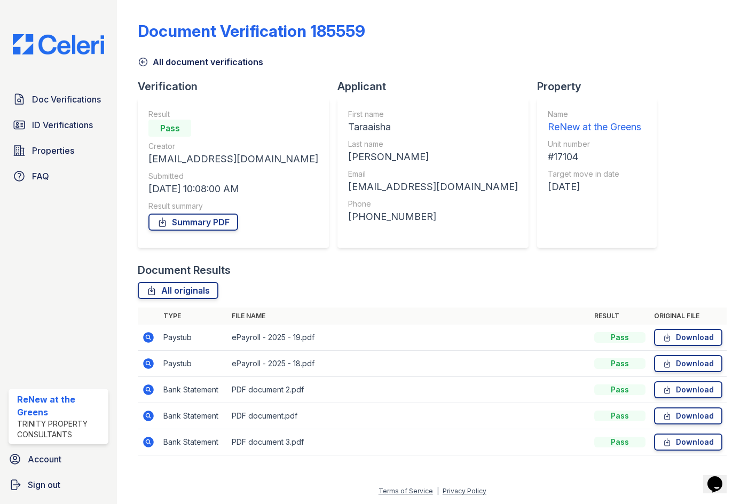
click at [154, 394] on icon at bounding box center [148, 389] width 13 height 13
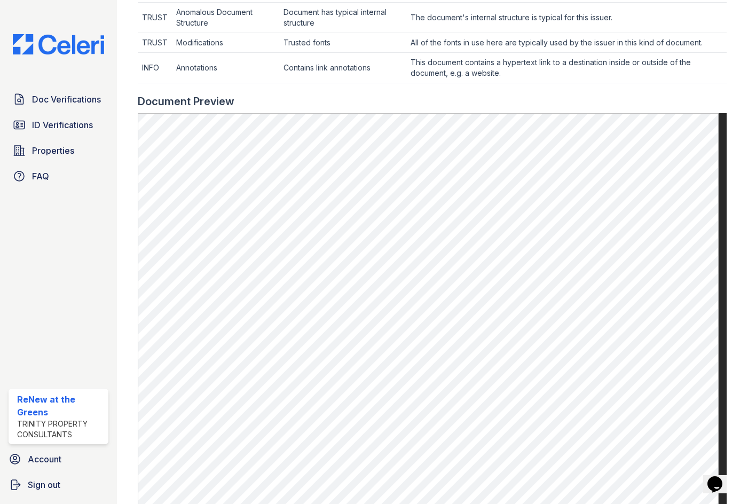
scroll to position [427, 0]
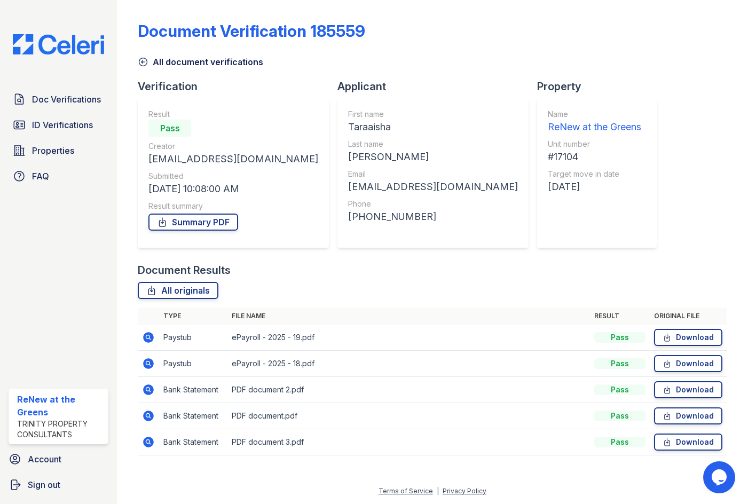
click at [145, 418] on icon at bounding box center [149, 415] width 11 height 11
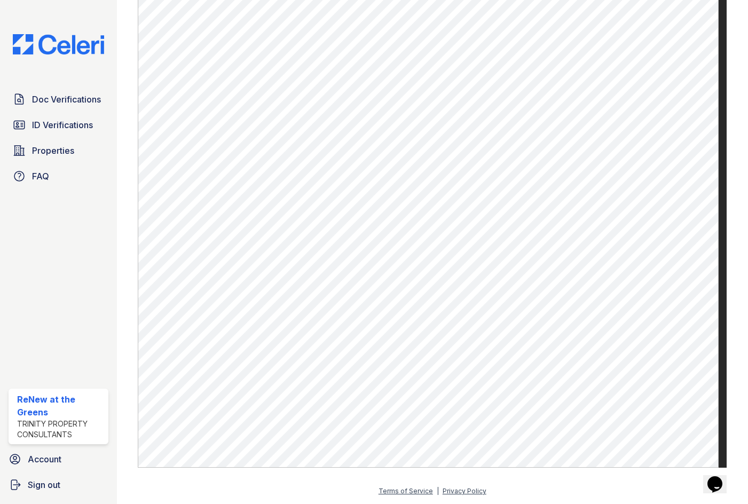
scroll to position [537, 0]
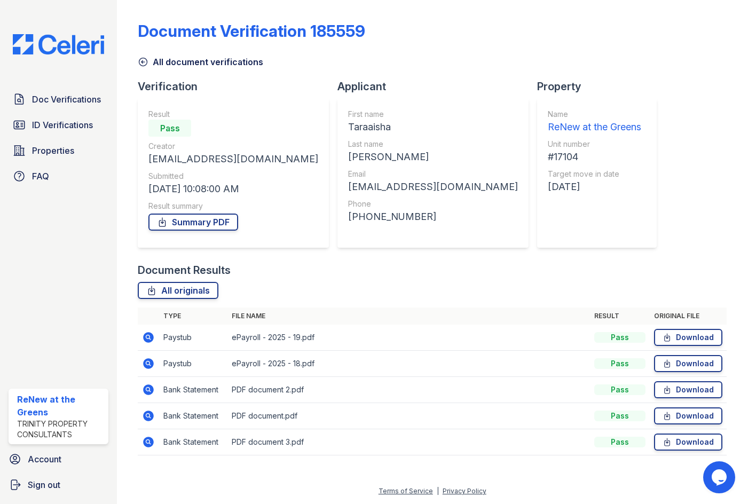
click at [150, 442] on icon at bounding box center [149, 442] width 11 height 11
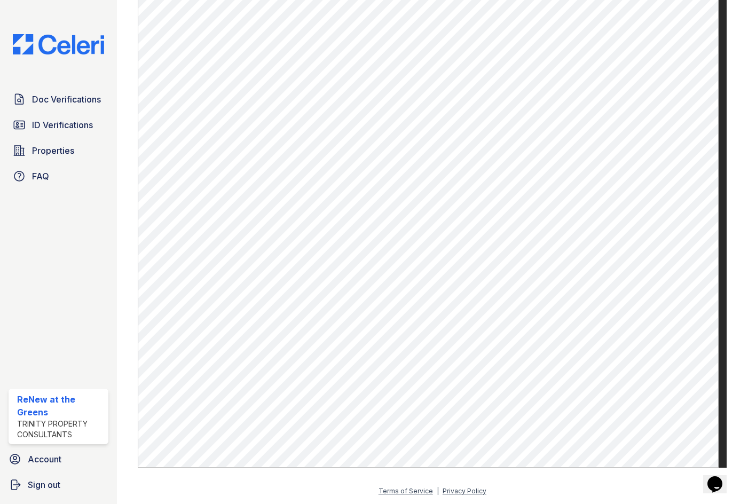
scroll to position [537, 0]
click at [70, 126] on span "ID Verifications" at bounding box center [62, 124] width 61 height 13
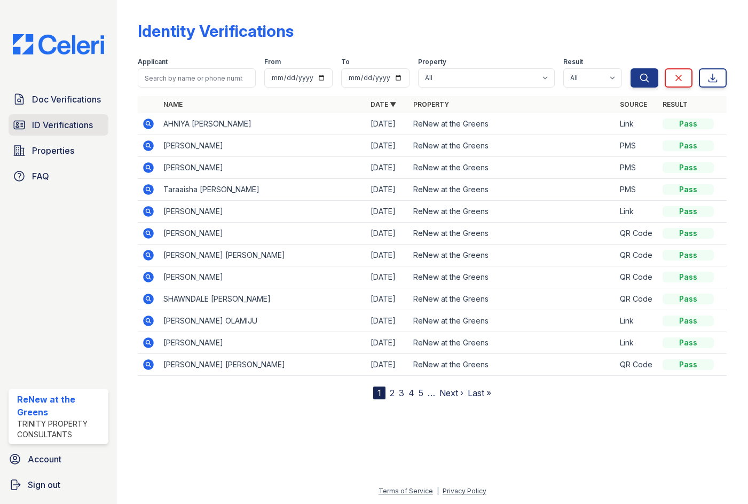
click at [70, 128] on span "ID Verifications" at bounding box center [62, 124] width 61 height 13
click at [175, 80] on input "search" at bounding box center [197, 77] width 118 height 19
type input "kyra"
click at [630, 68] on button "Search" at bounding box center [644, 77] width 28 height 19
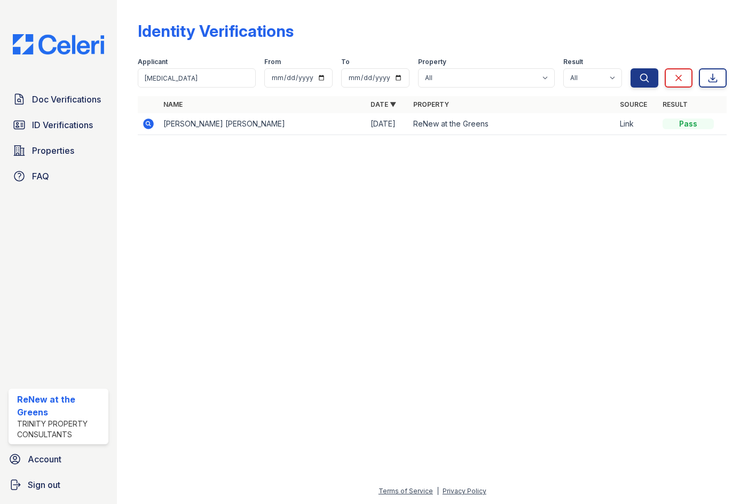
click at [149, 121] on icon at bounding box center [149, 123] width 11 height 11
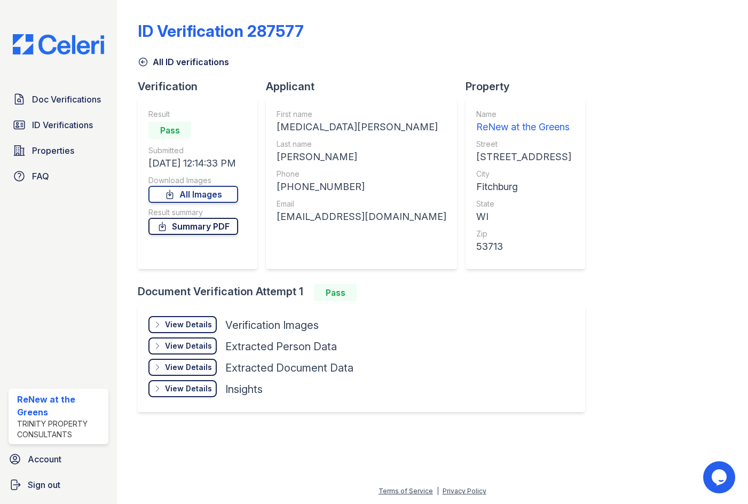
click at [211, 233] on link "Summary PDF" at bounding box center [193, 226] width 90 height 17
